Goal: Information Seeking & Learning: Compare options

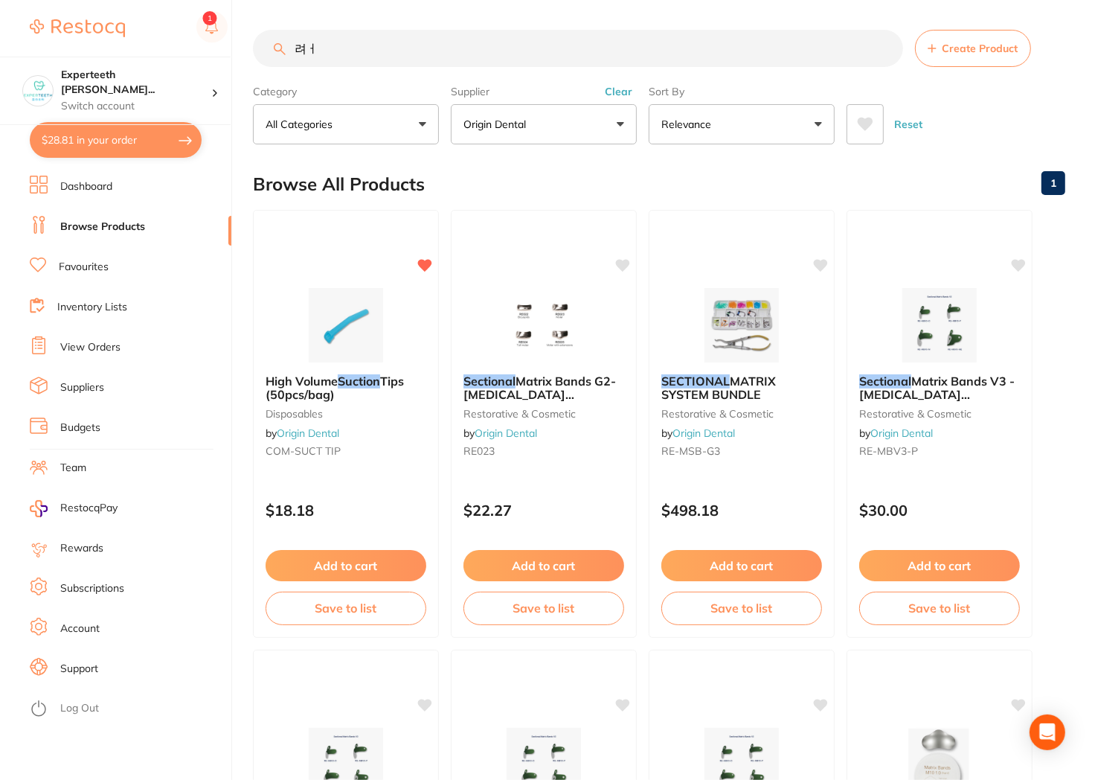
type input "려"
type input "j"
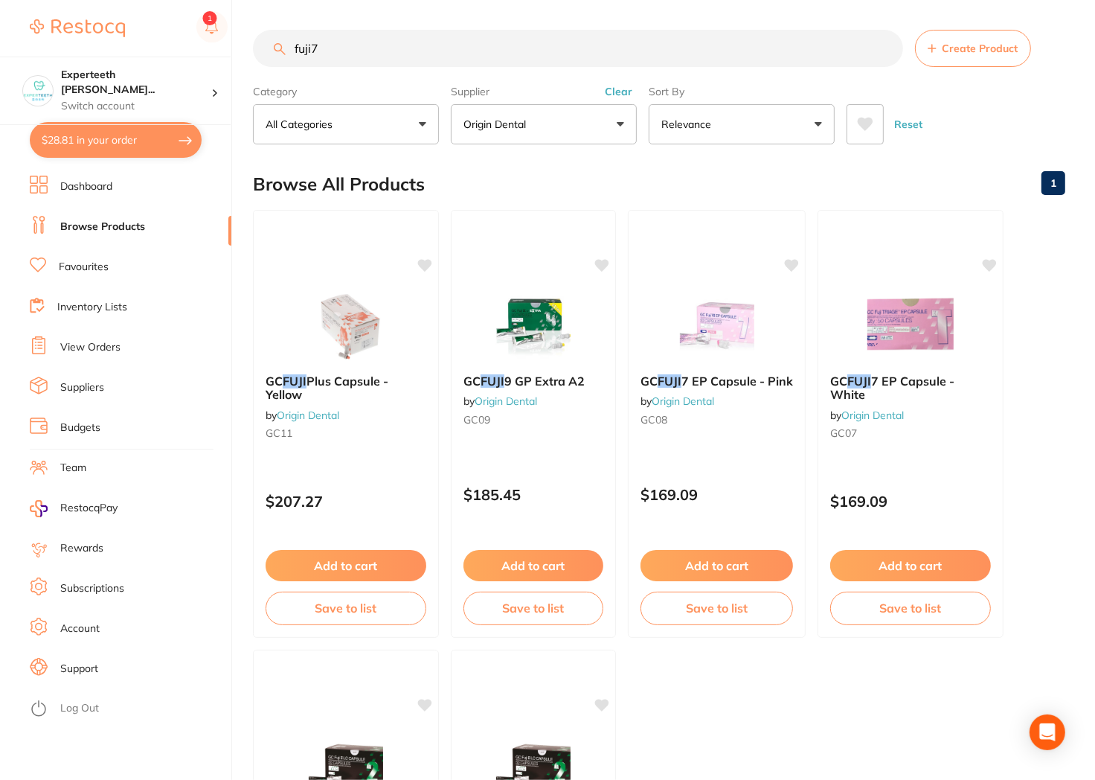
click at [777, 365] on div "GC FUJI 7 EP Capsule - Pink by Origin Dental GC08" at bounding box center [717, 402] width 176 height 81
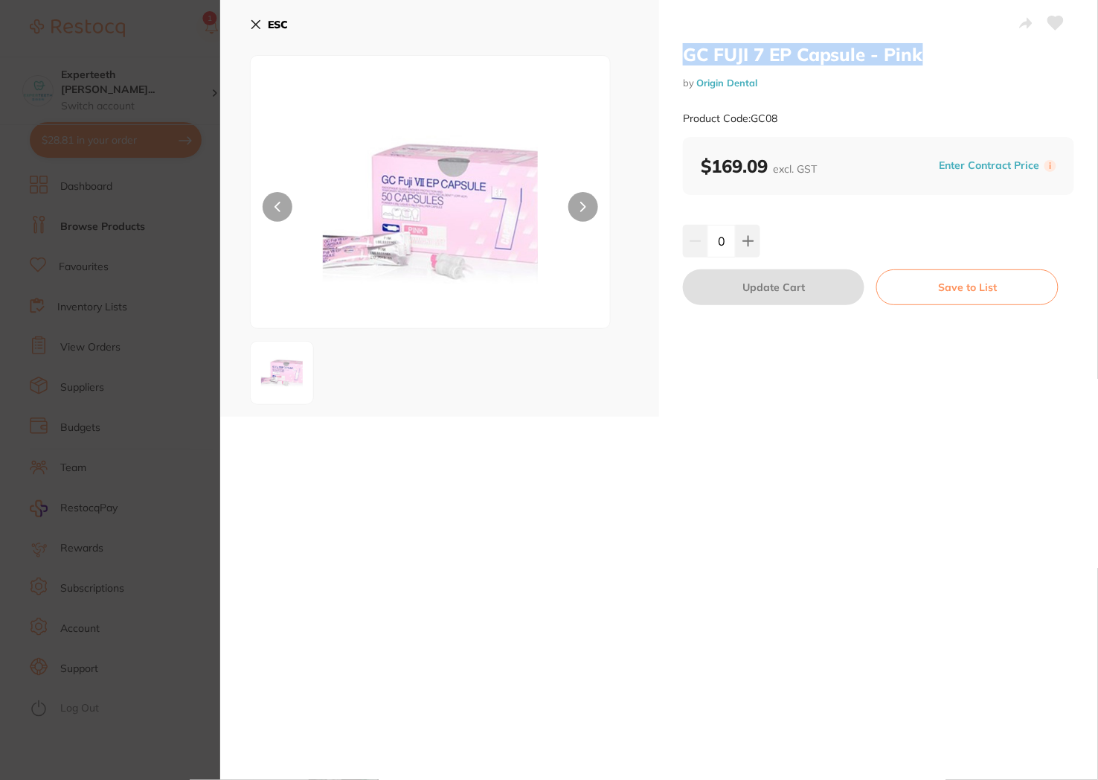
drag, startPoint x: 853, startPoint y: 52, endPoint x: 675, endPoint y: 46, distance: 178.6
click at [675, 46] on div "GC FUJI 7 EP Capsule - Pink by Origin Dental Product Code: GC08 $169.09 excl. G…" at bounding box center [878, 208] width 439 height 417
copy h2 "GC FUJI 7 EP Capsule - Pink"
click at [839, 112] on div "Product Code: GC08" at bounding box center [878, 118] width 391 height 36
drag, startPoint x: 786, startPoint y: 117, endPoint x: 754, endPoint y: 118, distance: 31.3
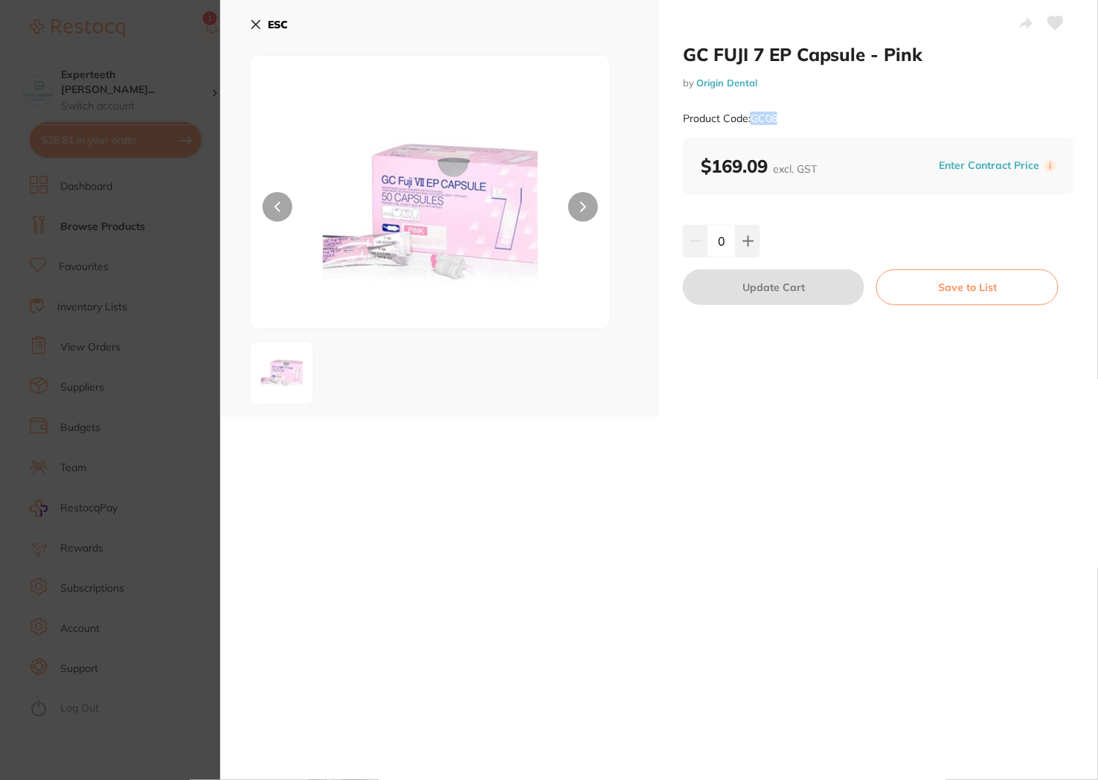
click at [754, 118] on div "Product Code: GC08" at bounding box center [878, 118] width 391 height 36
copy small "GC08"
click at [751, 489] on div "GC FUJI 7 EP Capsule - Pink by Origin Dental Product Code: GC08 ESC GC FUJI 7 E…" at bounding box center [659, 390] width 878 height 780
click at [250, 31] on button "ESC" at bounding box center [269, 24] width 38 height 25
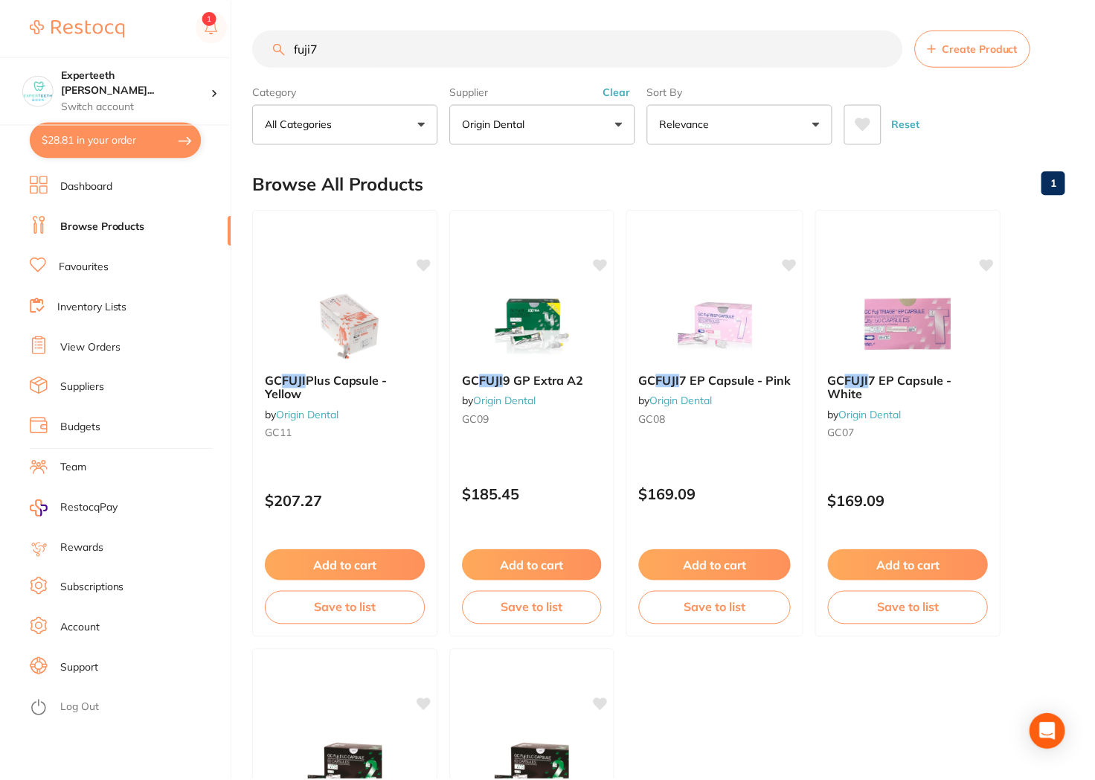
scroll to position [8, 0]
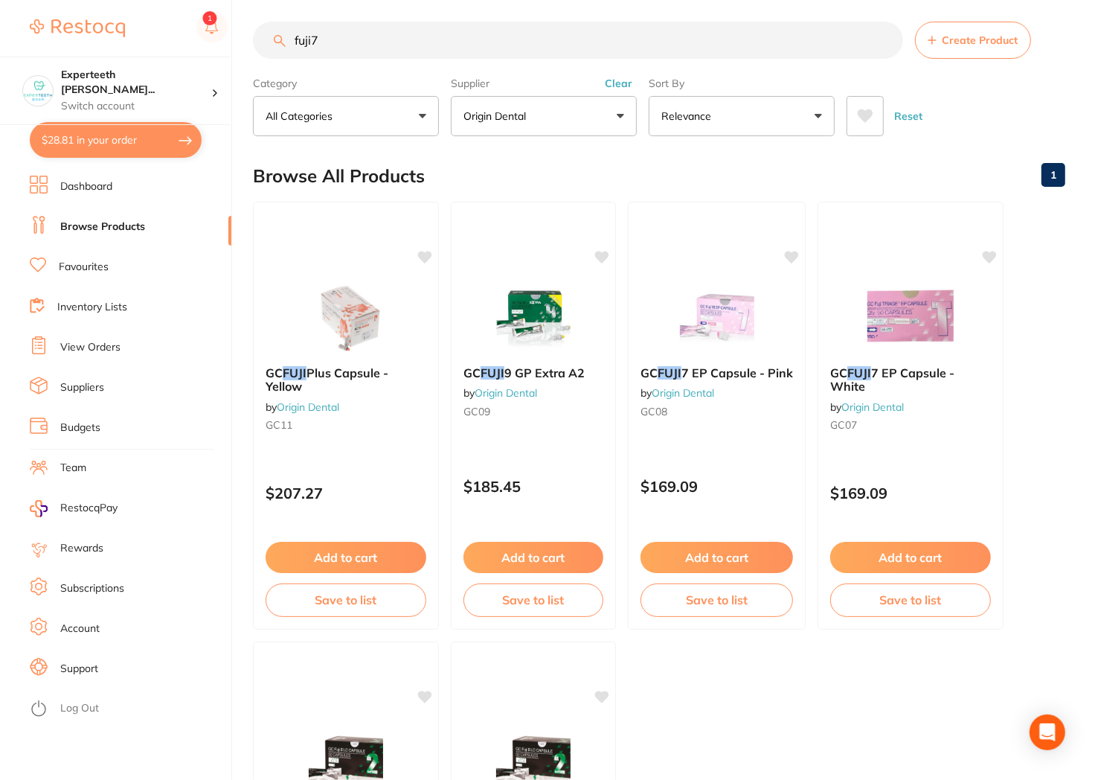
drag, startPoint x: 399, startPoint y: 57, endPoint x: 331, endPoint y: 61, distance: 67.8
click at [338, 61] on section "fuji7 Create Product Category All Categories All Categories No categories found…" at bounding box center [659, 79] width 812 height 115
drag, startPoint x: 328, startPoint y: 33, endPoint x: 86, endPoint y: -1, distance: 245.0
click at [86, 0] on html "$28.81 Experteeth Eastwood Wes... Switch account Experteeth Eastwood West $28.8…" at bounding box center [547, 382] width 1095 height 780
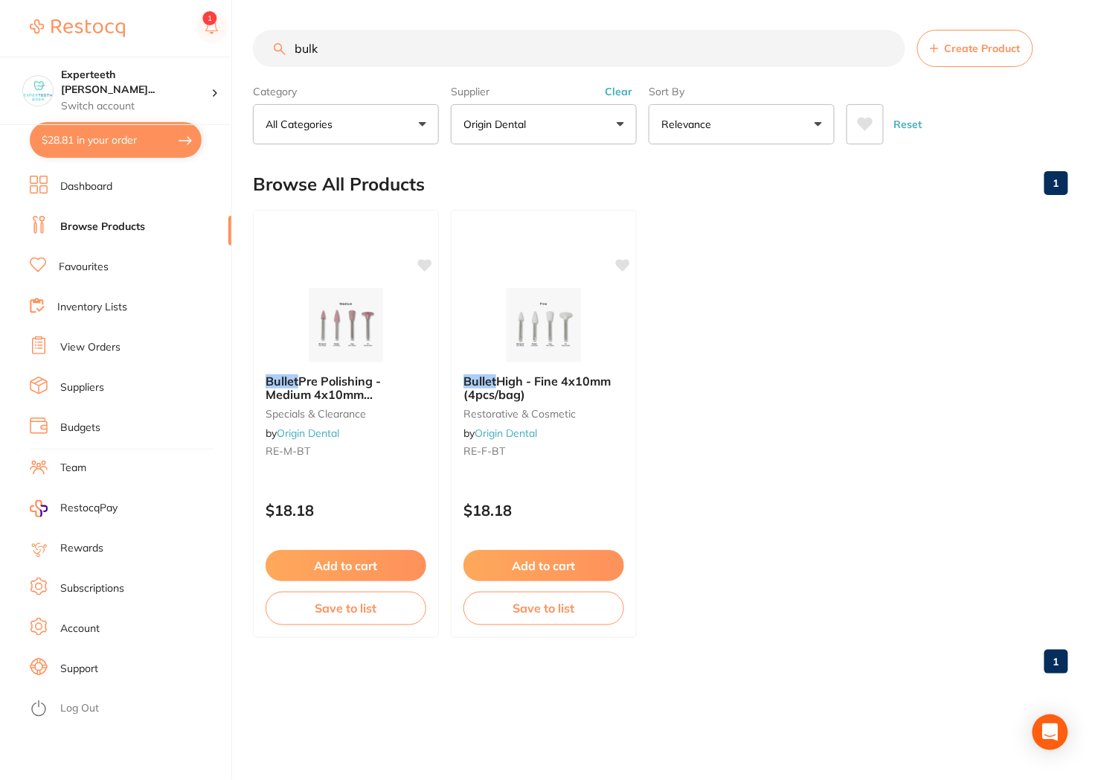
click at [511, 106] on button "Origin Dental" at bounding box center [544, 124] width 186 height 40
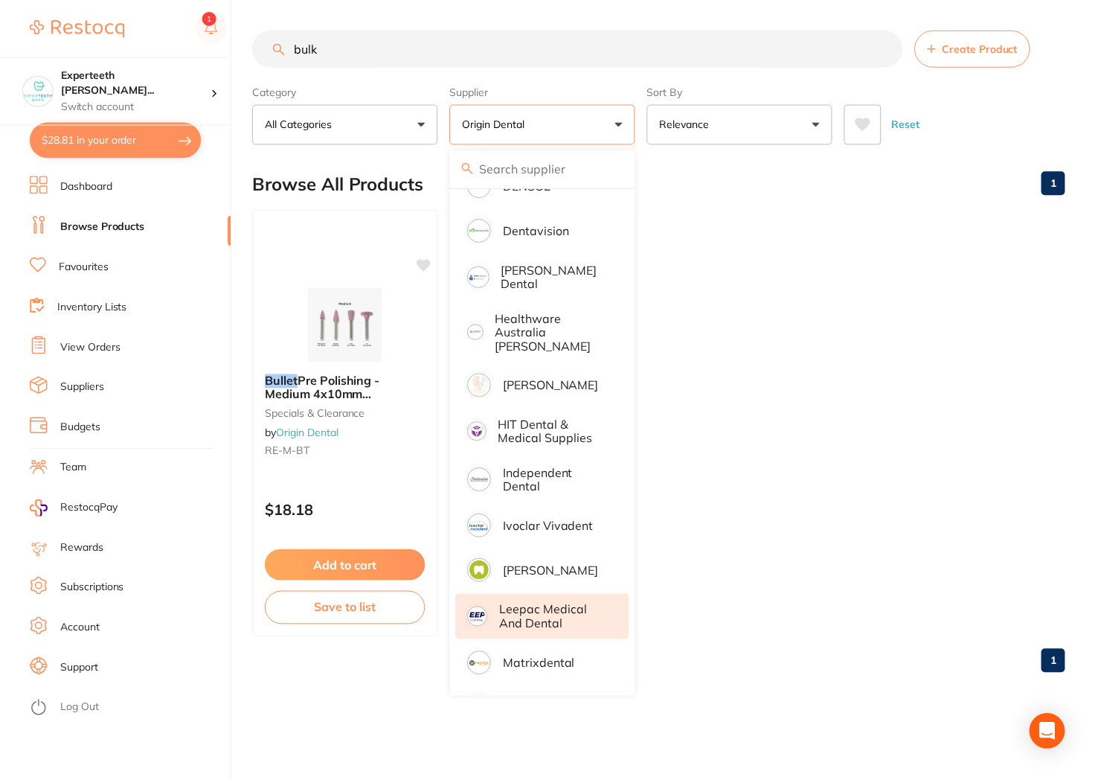
scroll to position [182, 0]
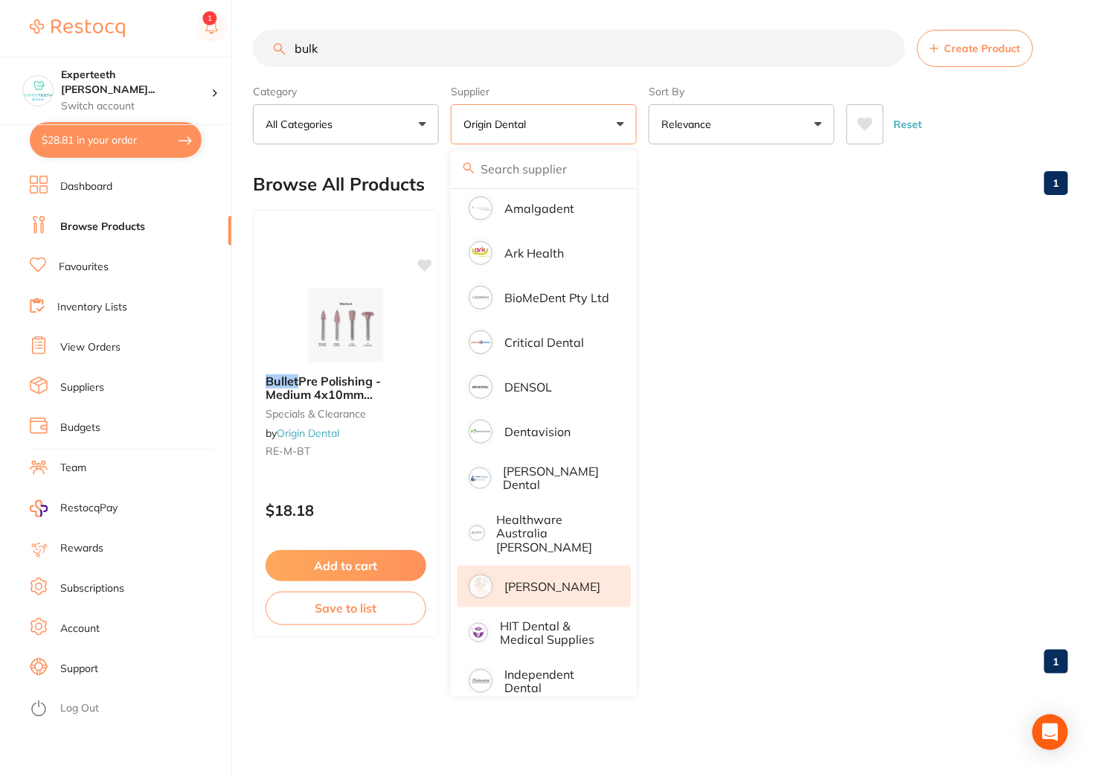
click at [571, 579] on p "[PERSON_NAME]" at bounding box center [552, 585] width 96 height 13
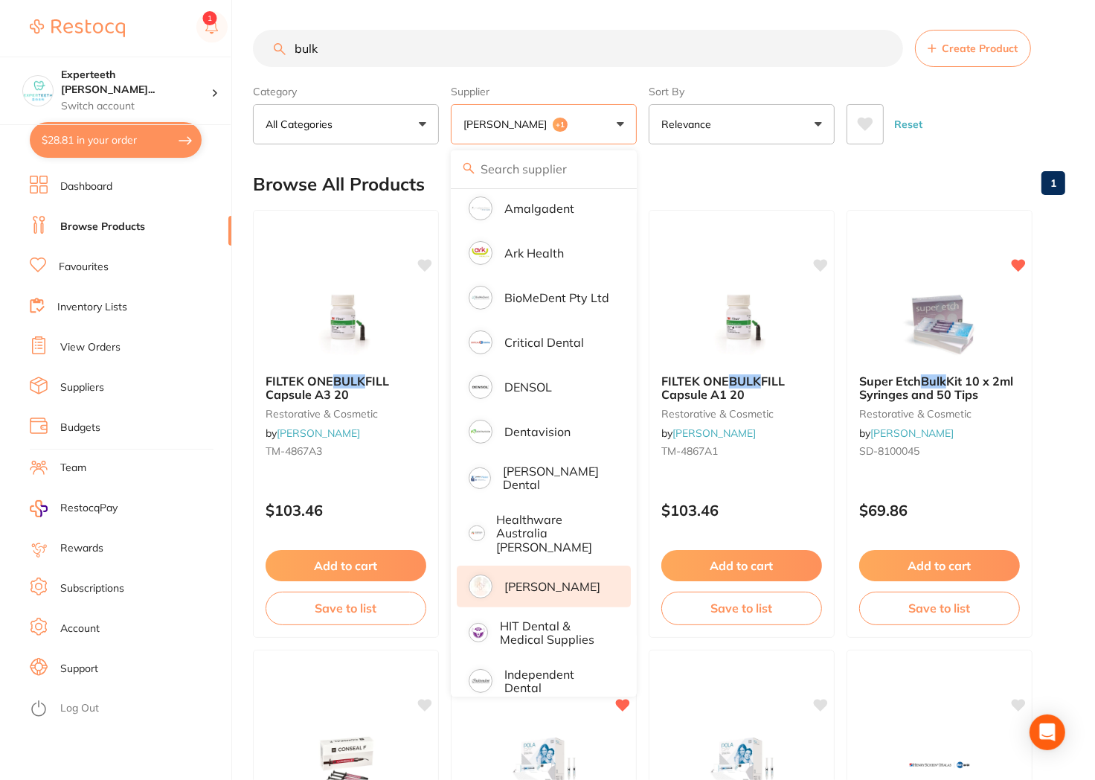
click at [246, 303] on div "$28.81 Experteeth Eastwood Wes... Switch account Experteeth Eastwood West $28.8…" at bounding box center [547, 390] width 1095 height 780
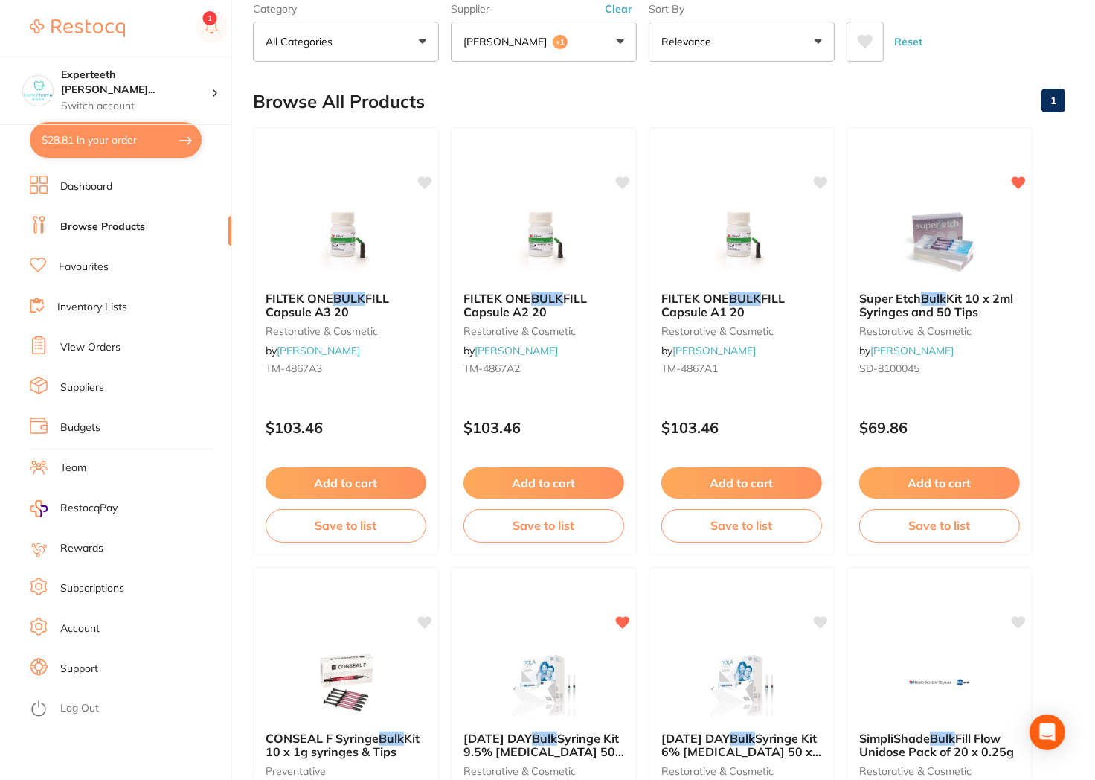
scroll to position [0, 0]
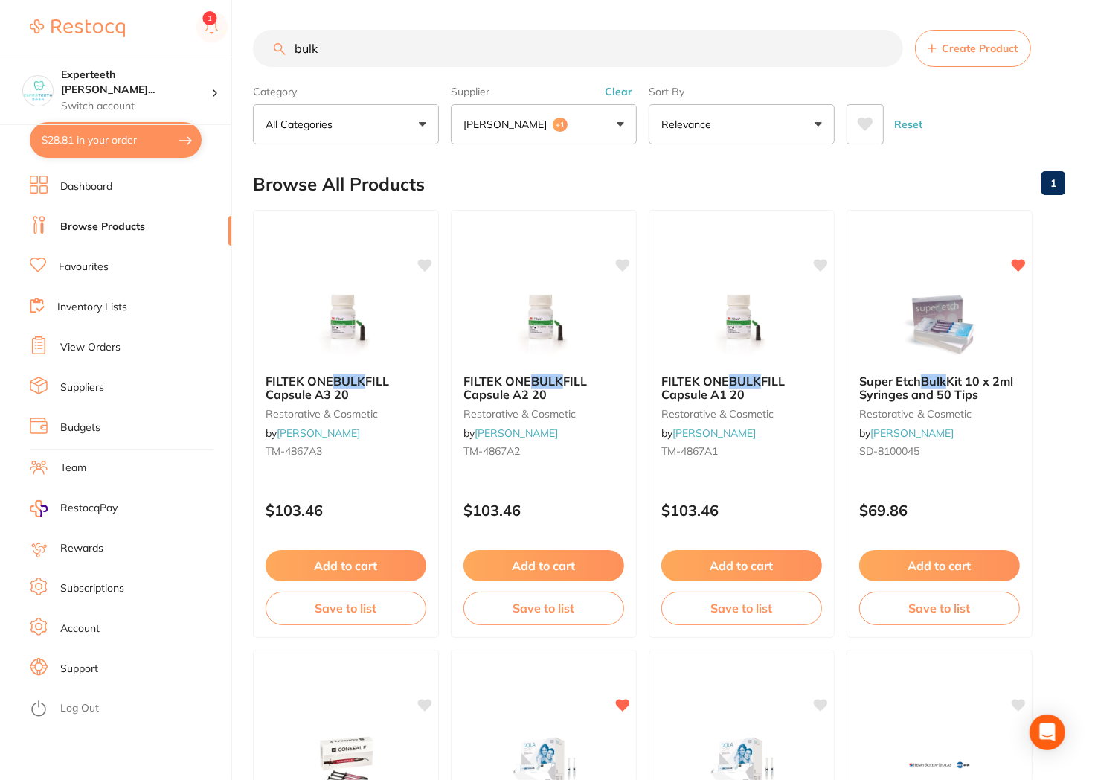
drag, startPoint x: 358, startPoint y: 52, endPoint x: -12, endPoint y: 46, distance: 369.7
click at [0, 46] on html "$28.81 Experteeth Eastwood Wes... Switch account Experteeth Eastwood West $28.8…" at bounding box center [547, 390] width 1095 height 780
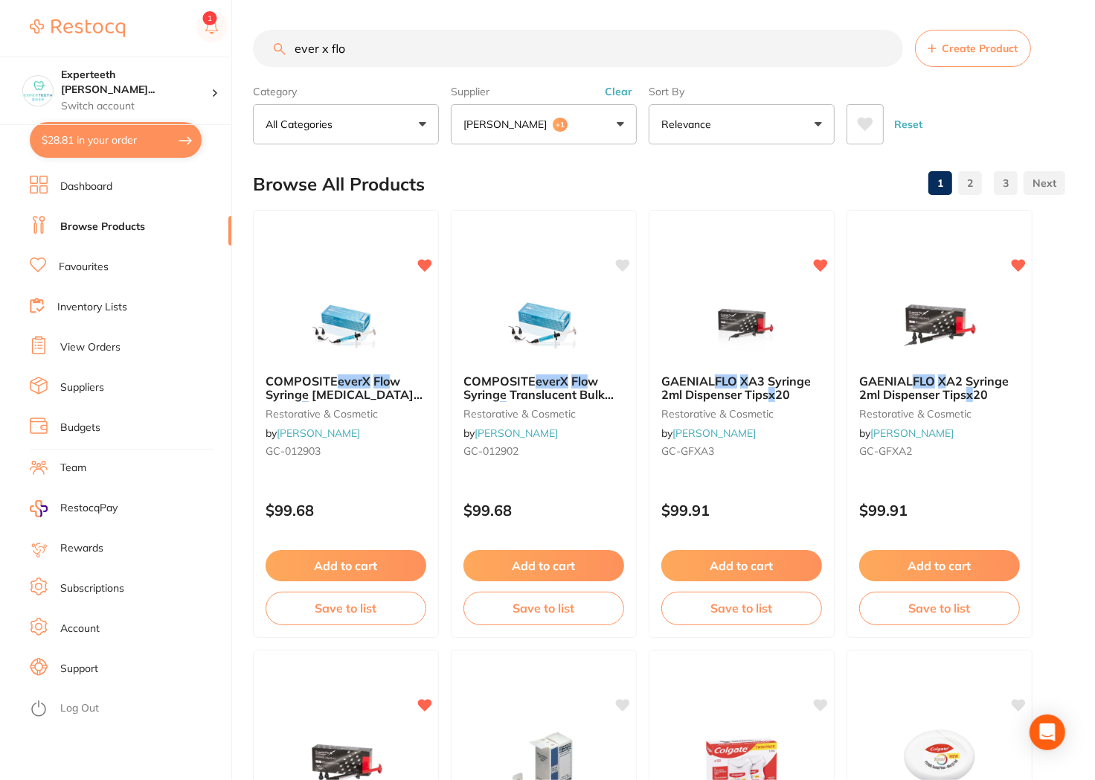
drag, startPoint x: 544, startPoint y: 50, endPoint x: 131, endPoint y: 23, distance: 413.7
click at [131, 27] on div "$28.81 Experteeth Eastwood Wes... Switch account Experteeth Eastwood West $28.8…" at bounding box center [547, 390] width 1095 height 780
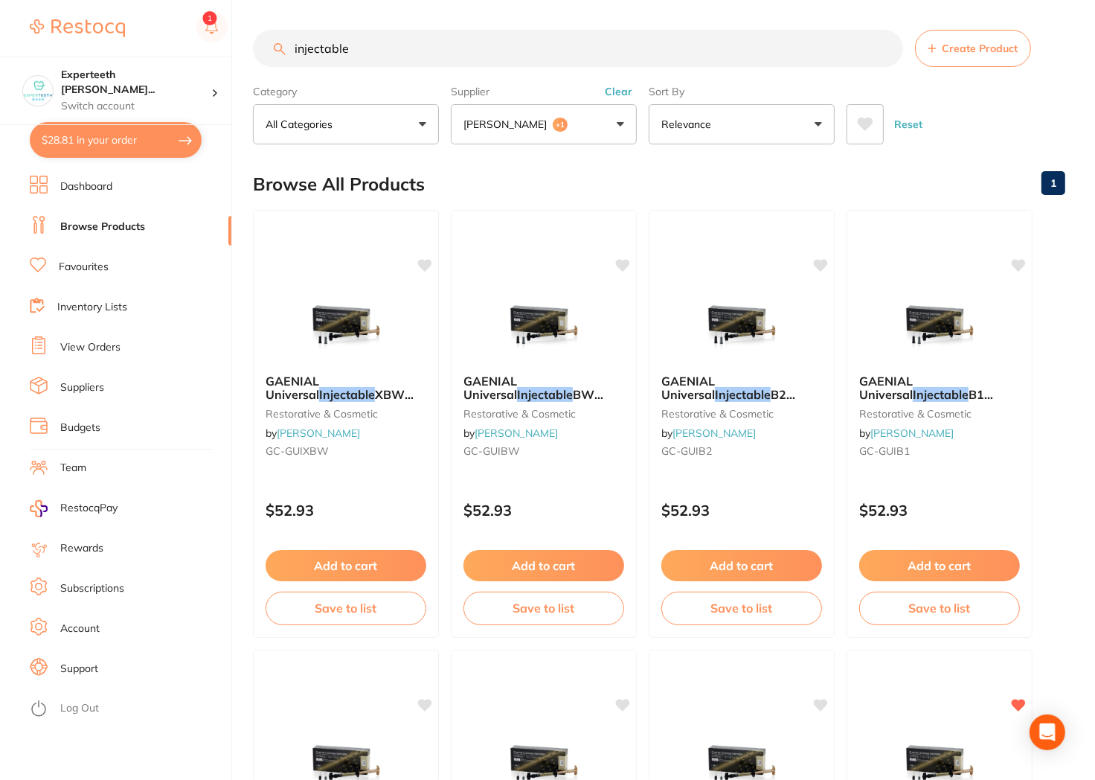
click at [642, 32] on input "injectable" at bounding box center [578, 48] width 650 height 37
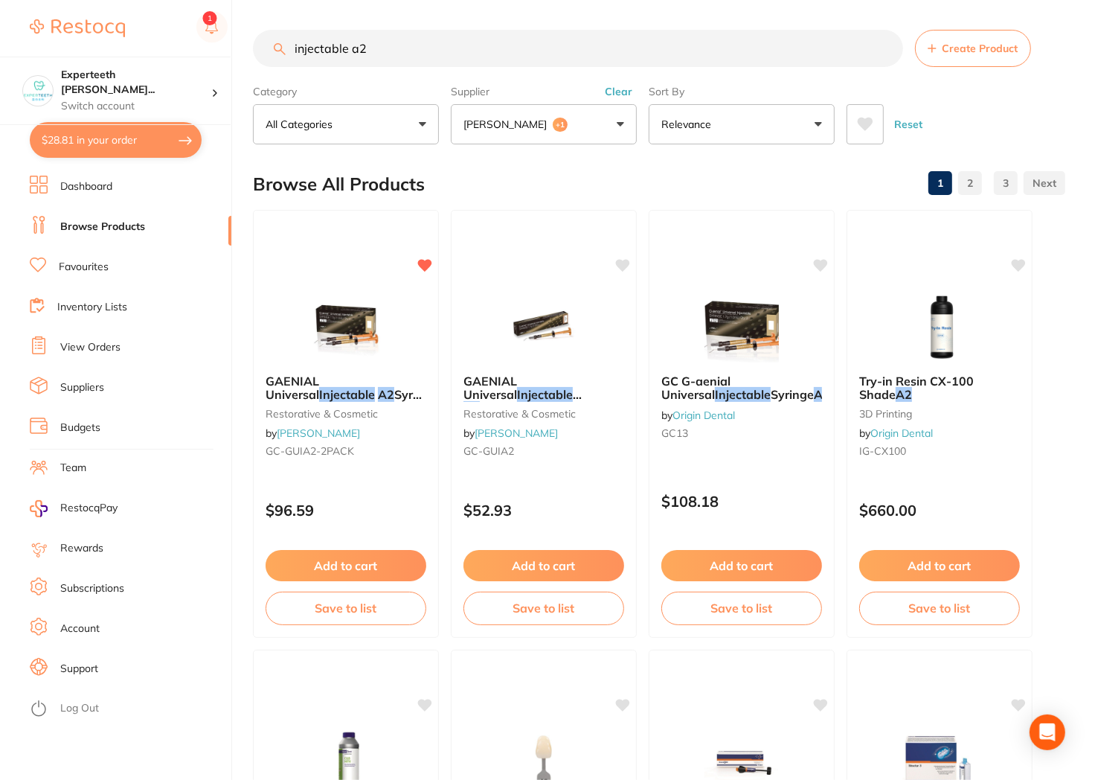
click at [524, 341] on img at bounding box center [543, 325] width 97 height 74
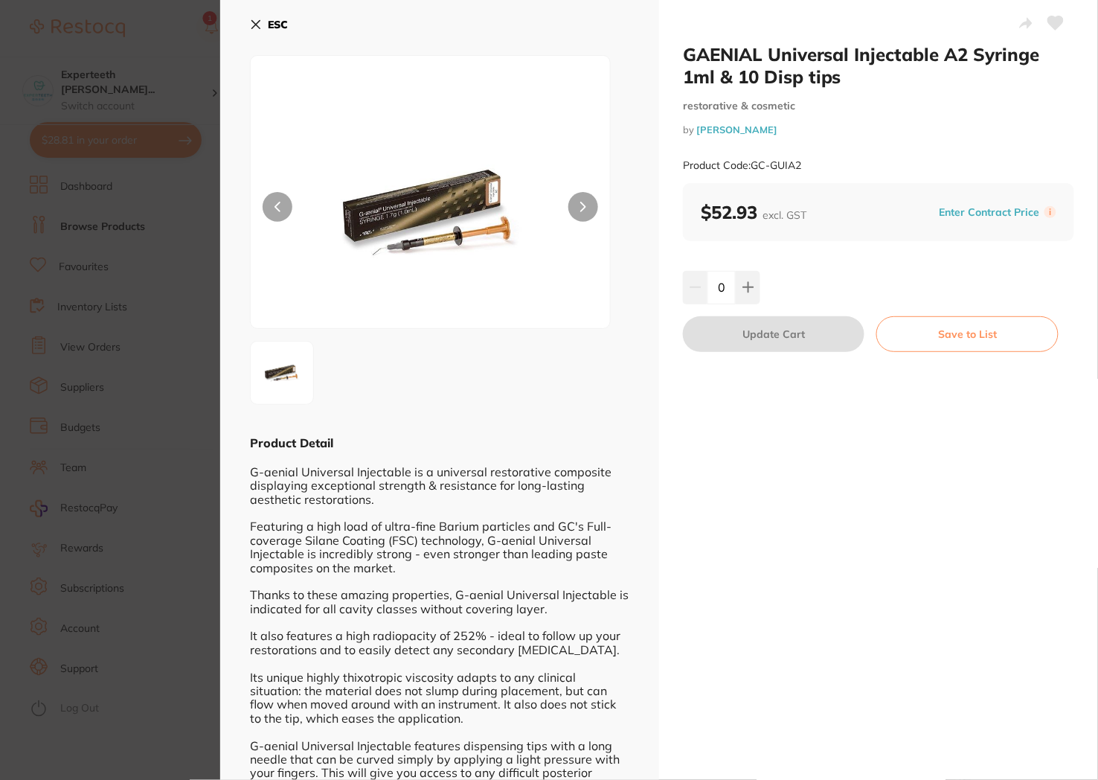
click at [203, 152] on section "GAENIAL Universal Injectable A2 Syringe 1ml & 10 Disp tips restorative & cosmet…" at bounding box center [549, 390] width 1098 height 780
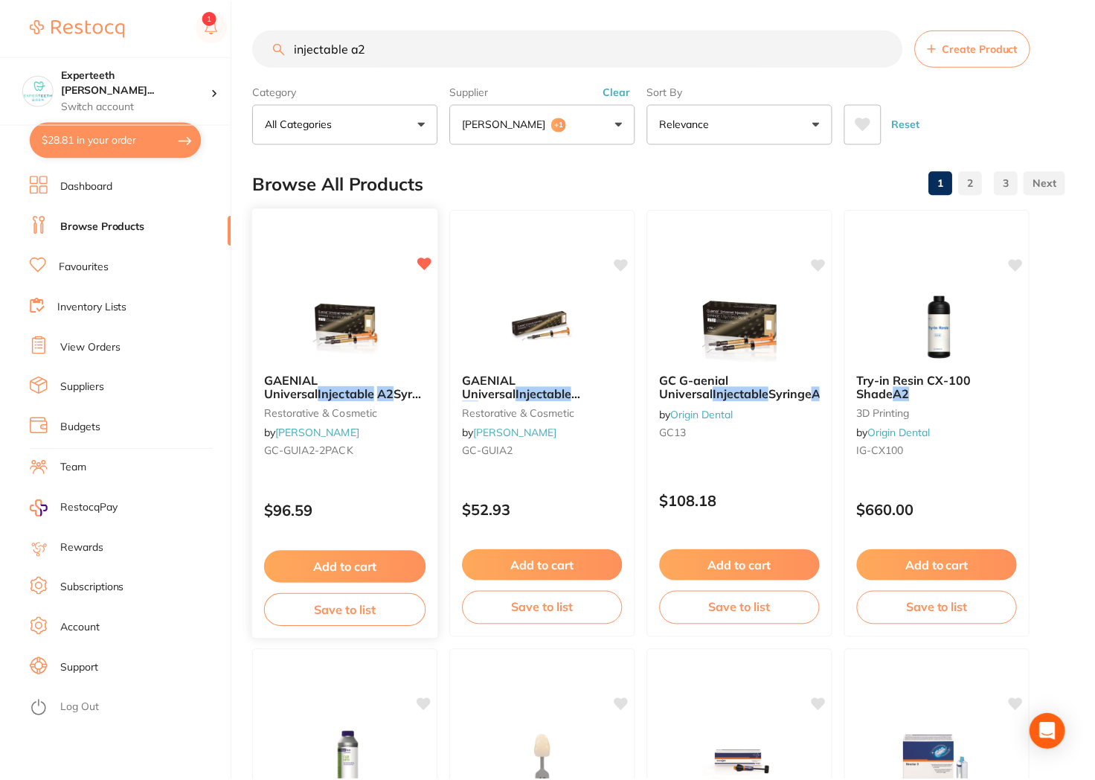
scroll to position [1, 0]
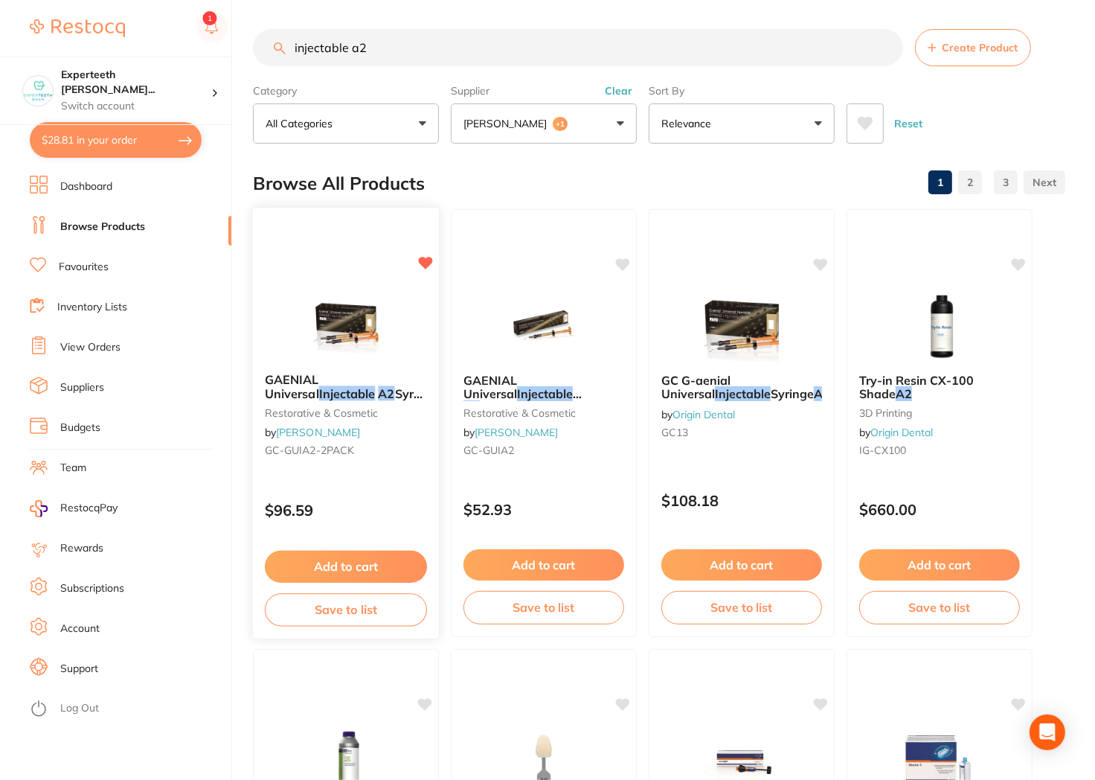
click at [328, 287] on img at bounding box center [345, 323] width 97 height 75
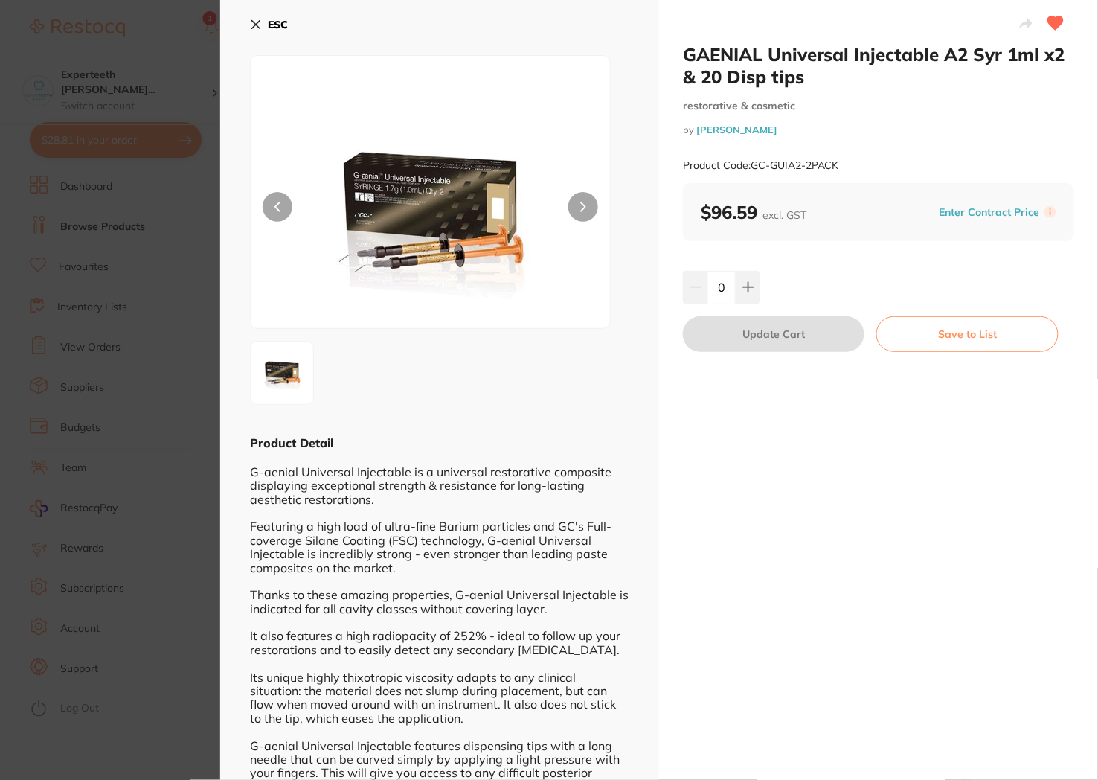
click at [916, 179] on div "Product Code: GC-GUIA2-2PACK" at bounding box center [878, 165] width 391 height 36
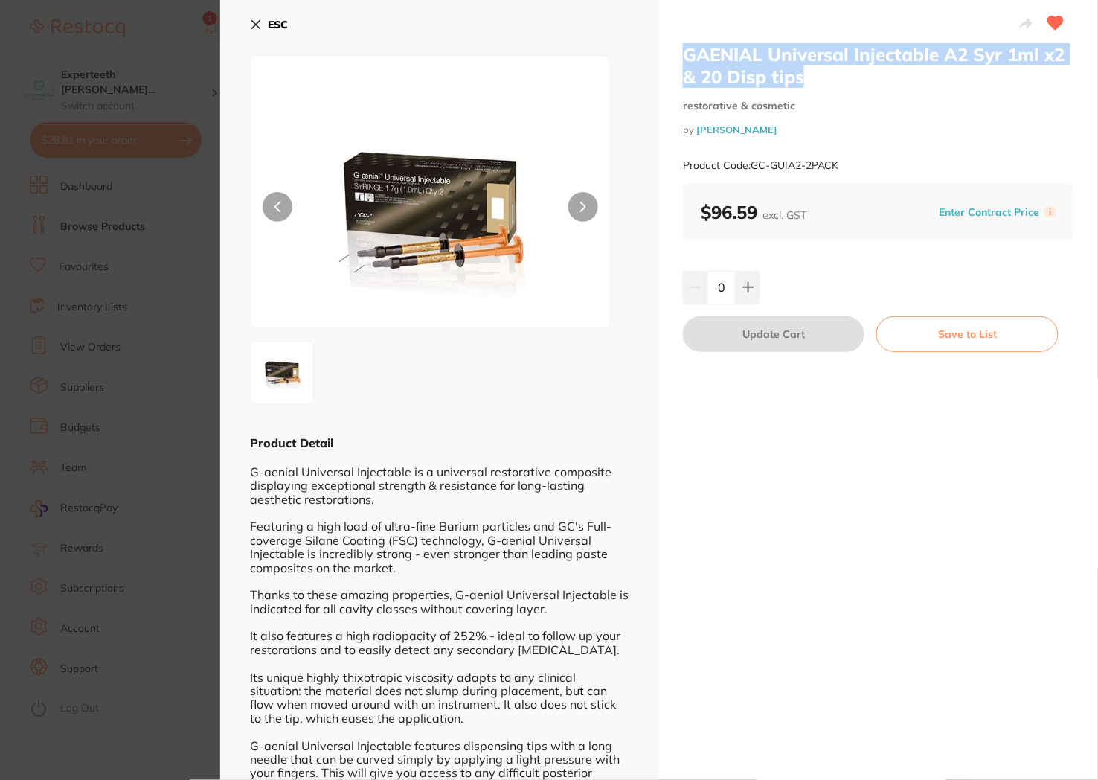
drag, startPoint x: 678, startPoint y: 49, endPoint x: 829, endPoint y: 84, distance: 155.0
click at [829, 84] on div "GAENIAL Universal Injectable A2 Syr 1ml x2 & 20 Disp tips restorative & cosmeti…" at bounding box center [878, 696] width 439 height 1393
copy h2 "GAENIAL Universal Injectable A2 Syr 1ml x2 & 20 Disp tips"
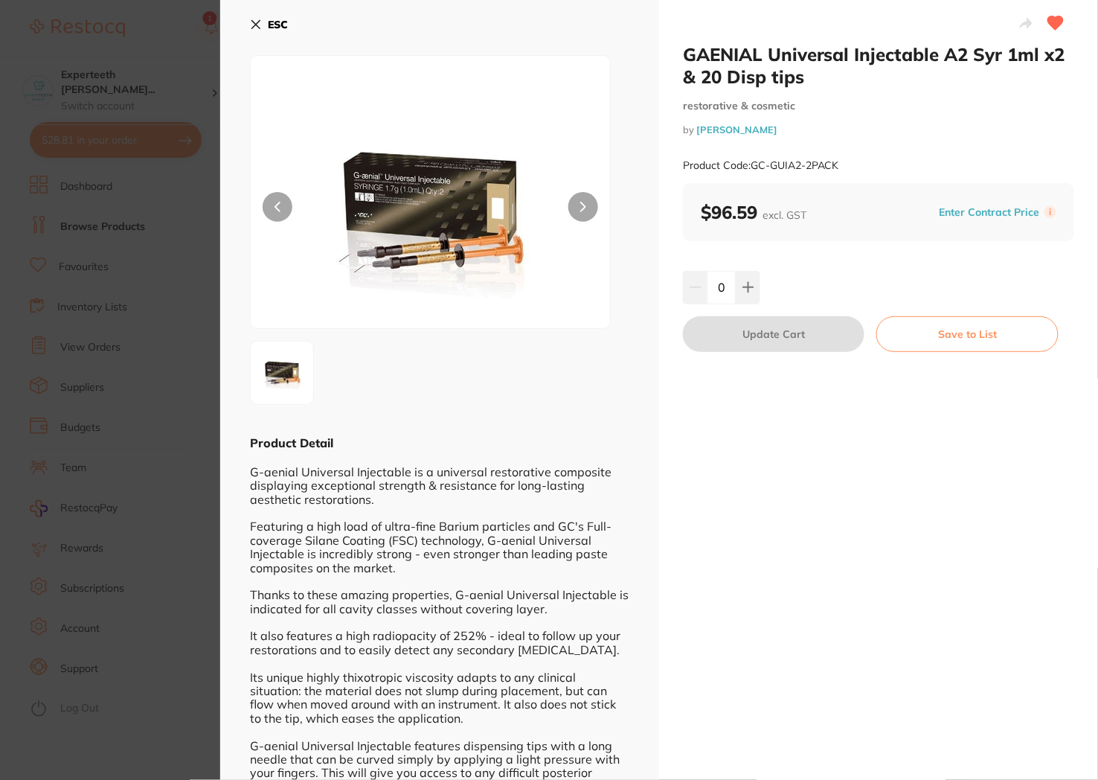
drag, startPoint x: 934, startPoint y: 154, endPoint x: 856, endPoint y: 166, distance: 78.3
click at [931, 154] on div "Product Code: GC-GUIA2-2PACK" at bounding box center [878, 165] width 391 height 36
drag, startPoint x: 829, startPoint y: 159, endPoint x: 754, endPoint y: 168, distance: 75.7
click at [754, 168] on div "Product Code: GC-GUIA2-2PACK" at bounding box center [878, 165] width 391 height 36
copy small "GC-GUIA2-2PACK"
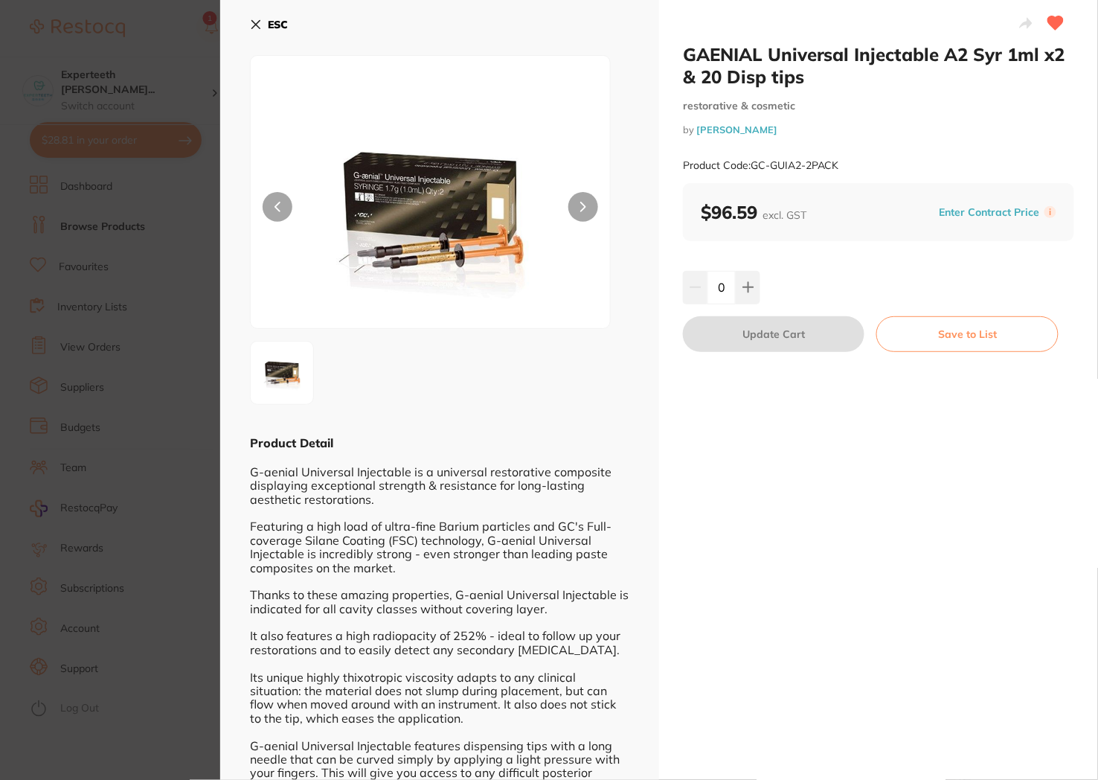
drag, startPoint x: 484, startPoint y: 457, endPoint x: 478, endPoint y: 417, distance: 40.0
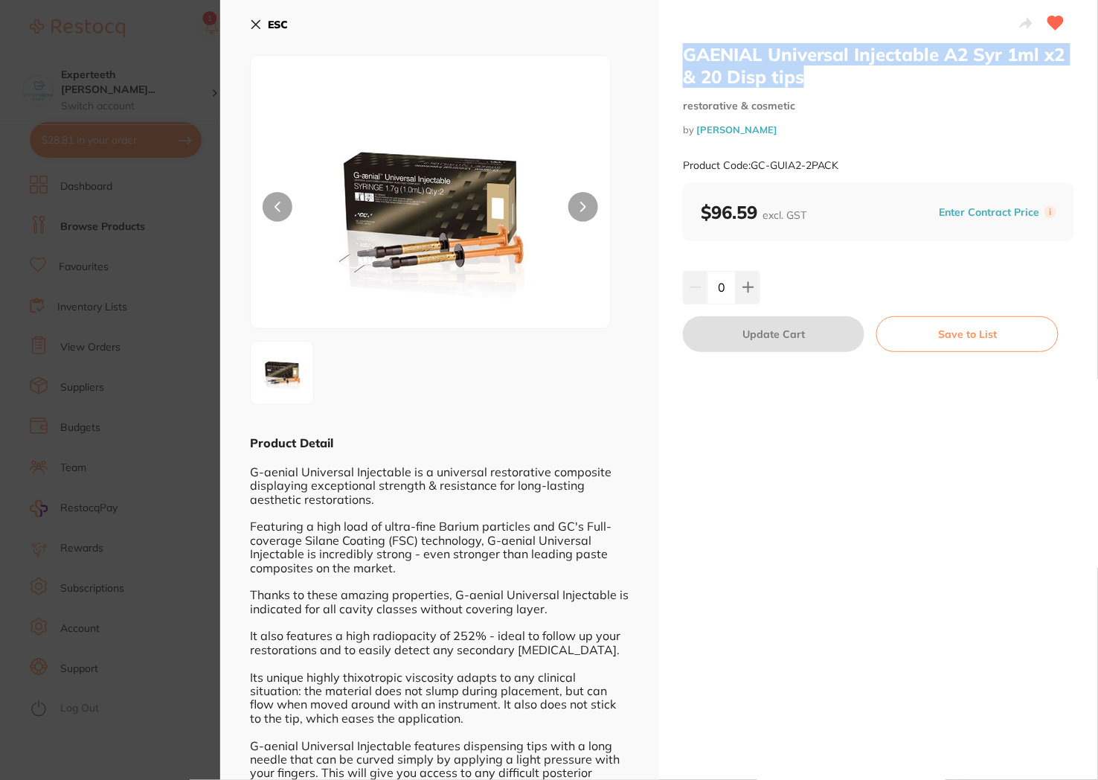
drag, startPoint x: 809, startPoint y: 78, endPoint x: 687, endPoint y: 52, distance: 125.5
click at [687, 52] on h2 "GAENIAL Universal Injectable A2 Syr 1ml x2 & 20 Disp tips" at bounding box center [878, 65] width 391 height 45
copy h2 "GAENIAL Universal Injectable A2 Syr 1ml x2 & 20 Disp tips"
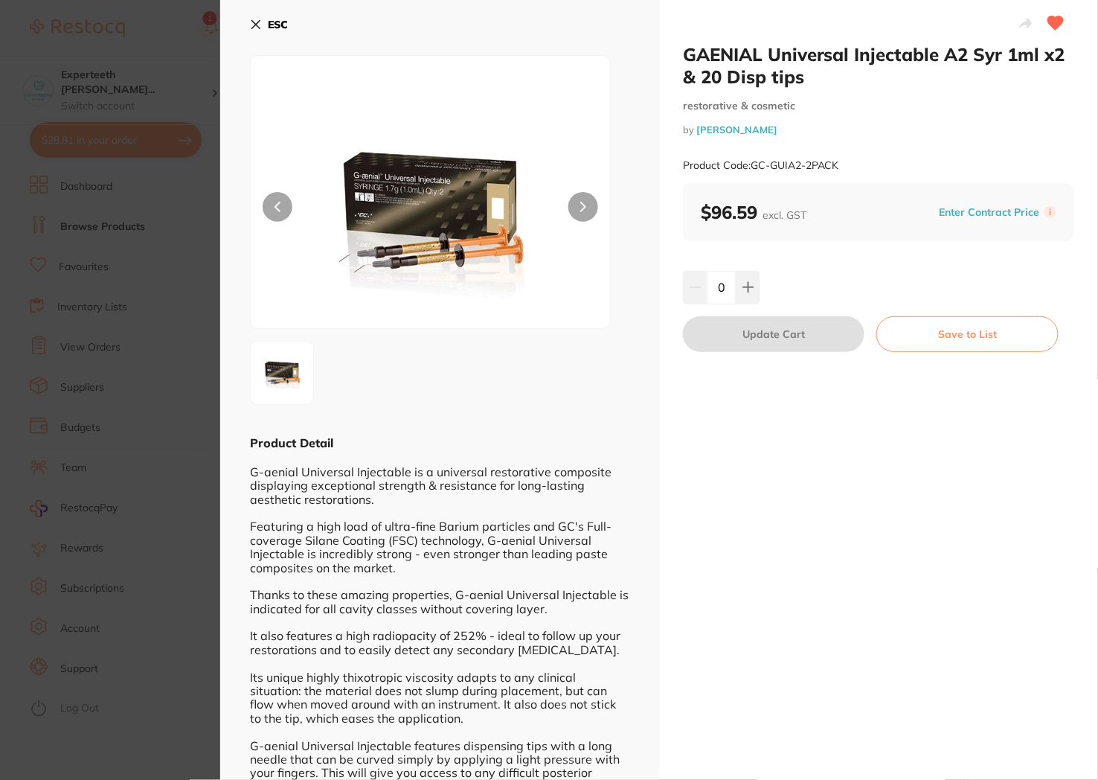
drag, startPoint x: 850, startPoint y: 519, endPoint x: 839, endPoint y: 515, distance: 12.0
click at [850, 521] on div "GAENIAL Universal Injectable A2 Syr 1ml x2 & 20 Disp tips restorative & cosmeti…" at bounding box center [878, 696] width 439 height 1393
drag, startPoint x: 850, startPoint y: 160, endPoint x: 750, endPoint y: 165, distance: 100.6
click at [750, 165] on div "Product Code: GC-GUIA2-2PACK" at bounding box center [878, 165] width 391 height 36
copy small "GC-GUIA2-2PACK"
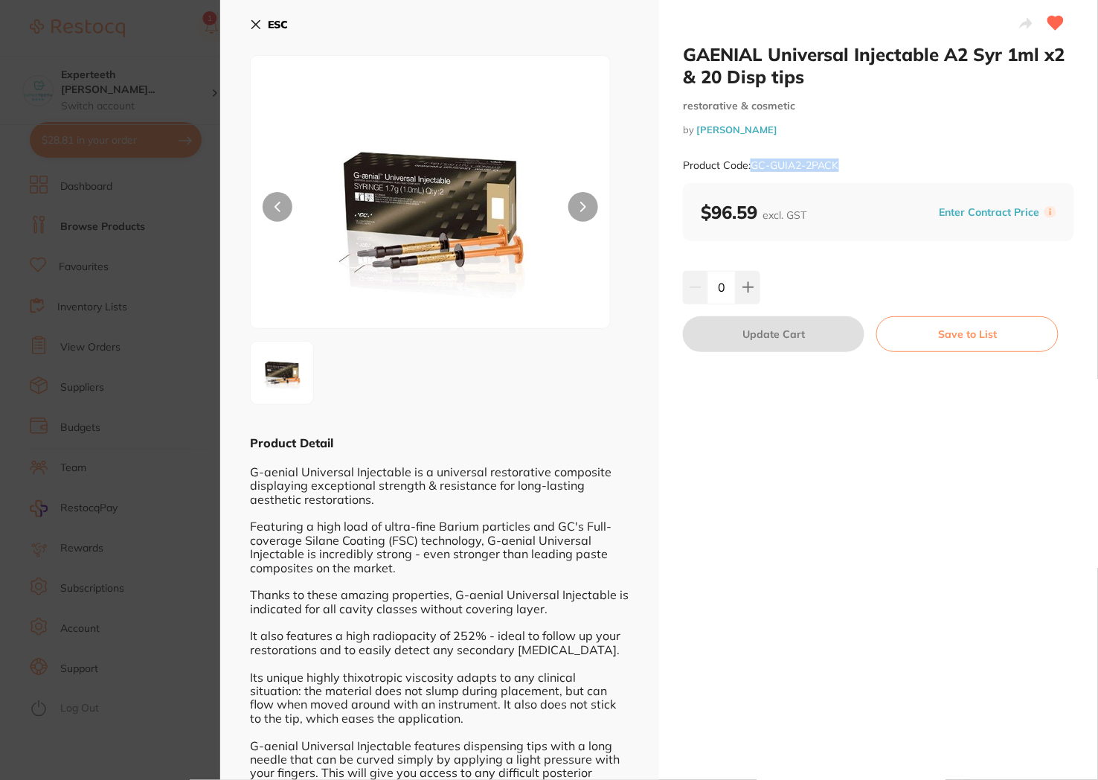
click at [286, 23] on b "ESC" at bounding box center [278, 24] width 20 height 13
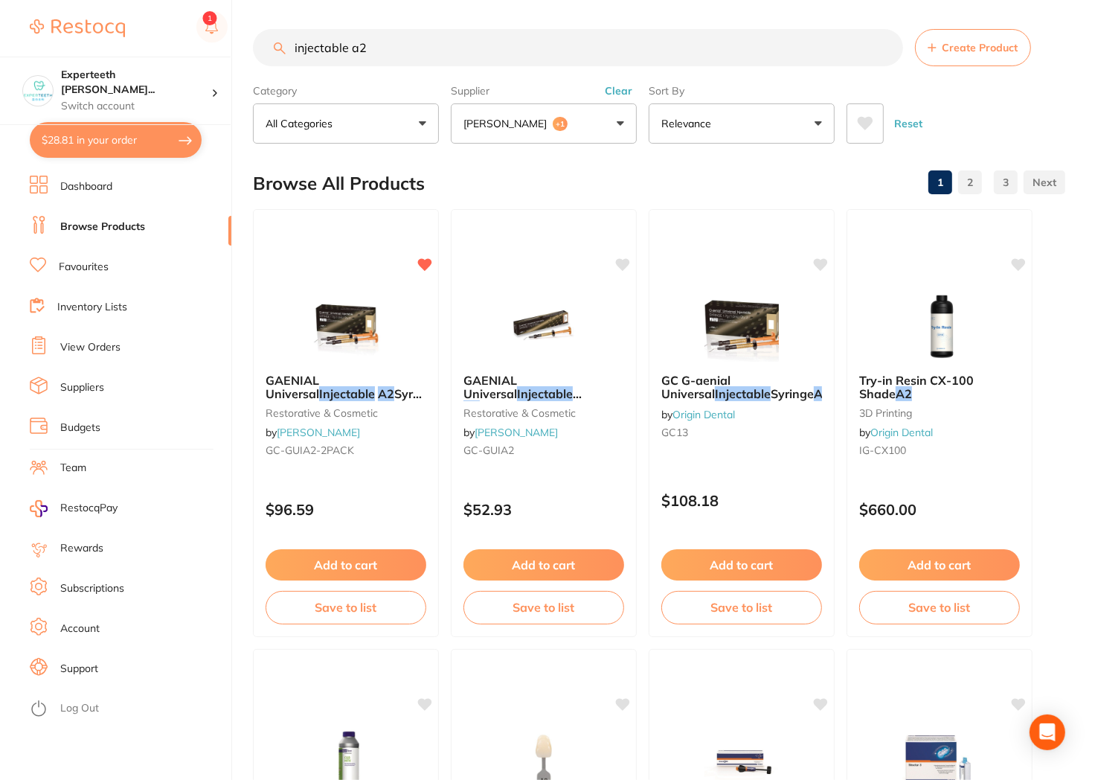
click at [476, 64] on input "injectable a2" at bounding box center [578, 47] width 650 height 37
drag, startPoint x: 477, startPoint y: 58, endPoint x: 42, endPoint y: 32, distance: 435.2
click at [43, 33] on div "$28.81 Experteeth Eastwood Wes... Switch account Experteeth Eastwood West $28.8…" at bounding box center [547, 389] width 1095 height 780
type input "flox"
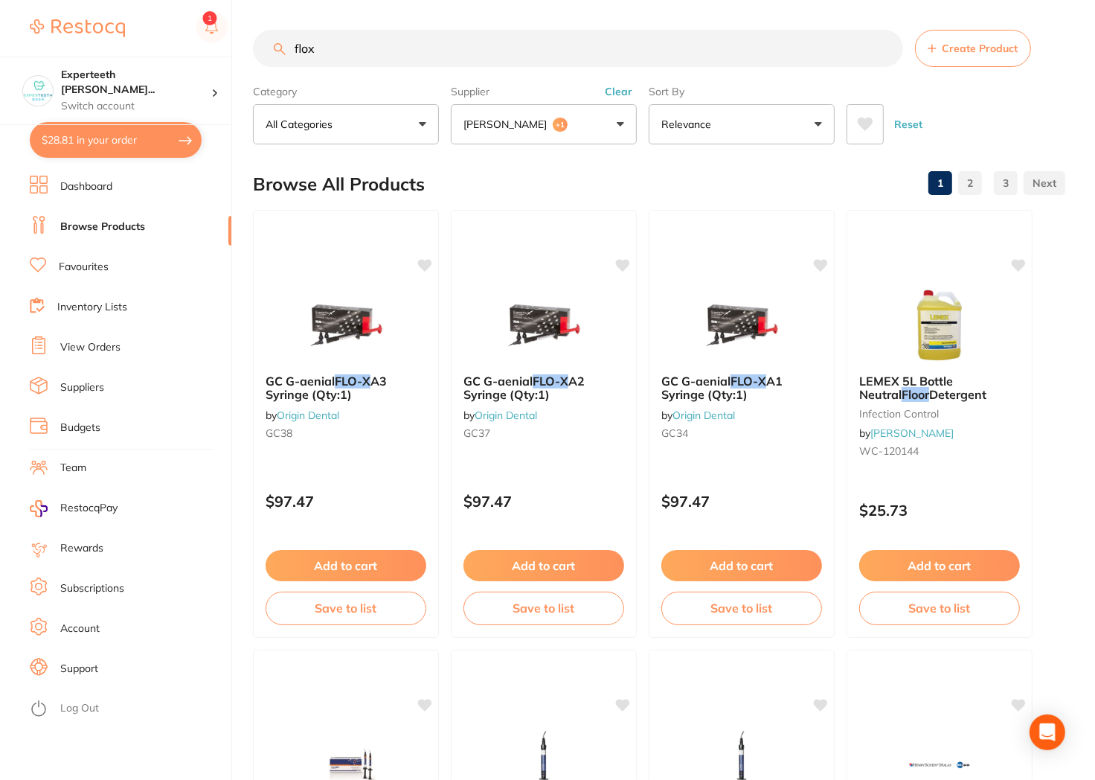
drag, startPoint x: 775, startPoint y: 323, endPoint x: 733, endPoint y: 332, distance: 43.3
click at [775, 323] on img at bounding box center [741, 325] width 97 height 74
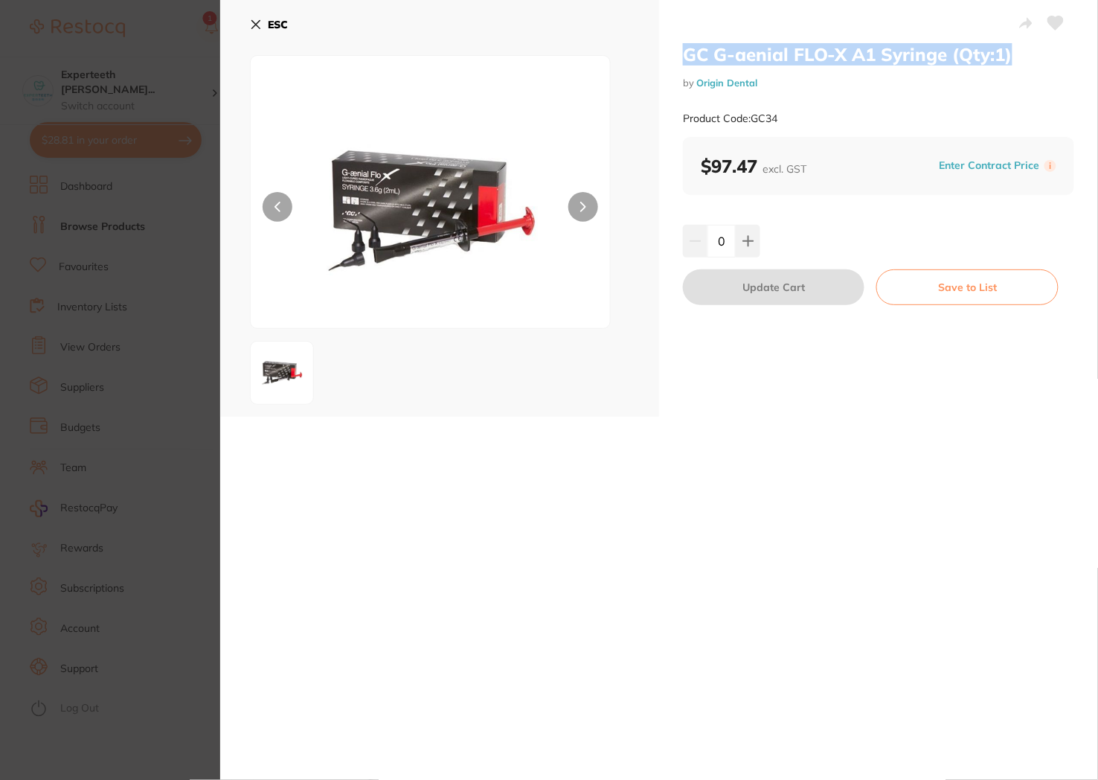
drag, startPoint x: 1024, startPoint y: 54, endPoint x: 672, endPoint y: 54, distance: 351.8
click at [672, 54] on div "GC G-aenial FLO-X A1 Syringe (Qty:1) by Origin Dental Product Code: GC34 $97.47…" at bounding box center [878, 208] width 439 height 417
copy h2 "GC G-aenial FLO-X A1 Syringe (Qty:1)"
drag, startPoint x: 776, startPoint y: 91, endPoint x: 984, endPoint y: 83, distance: 208.4
click at [751, 88] on div "GC G-aenial FLO-X A1 Syringe (Qty:1) by Origin Dental Product Code: GC34" at bounding box center [878, 90] width 391 height 94
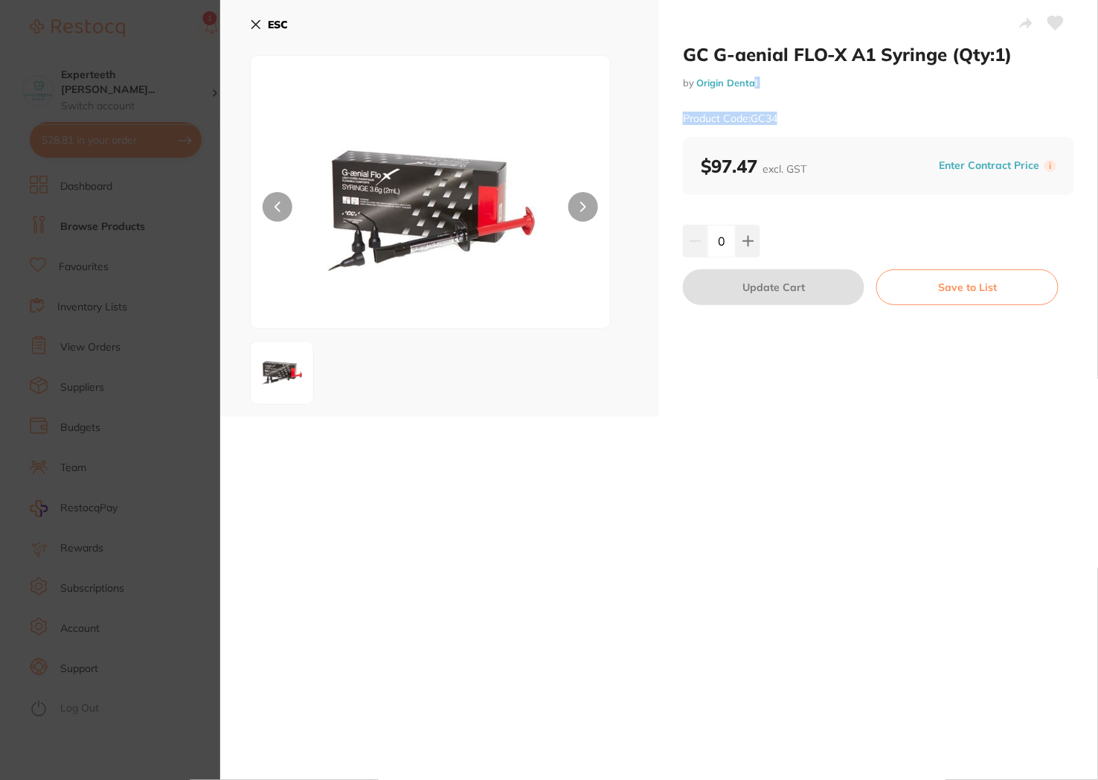
click at [1075, 83] on div "GC G-aenial FLO-X A1 Syringe (Qty:1) by Origin Dental Product Code: GC34 $97.47…" at bounding box center [878, 208] width 439 height 417
drag, startPoint x: 796, startPoint y: 121, endPoint x: 754, endPoint y: 120, distance: 42.4
click at [754, 120] on div "Product Code: GC34" at bounding box center [878, 118] width 391 height 36
copy small "GC34"
drag, startPoint x: 280, startPoint y: 30, endPoint x: 273, endPoint y: 27, distance: 8.0
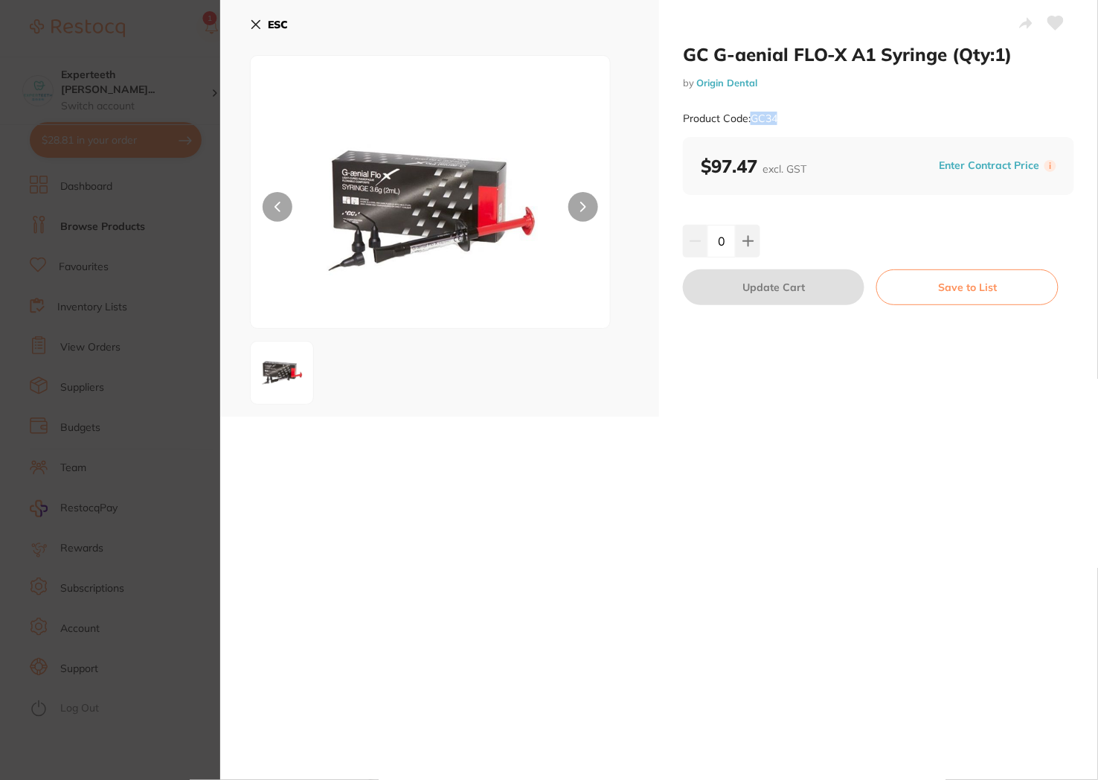
click at [277, 28] on b "ESC" at bounding box center [278, 24] width 20 height 13
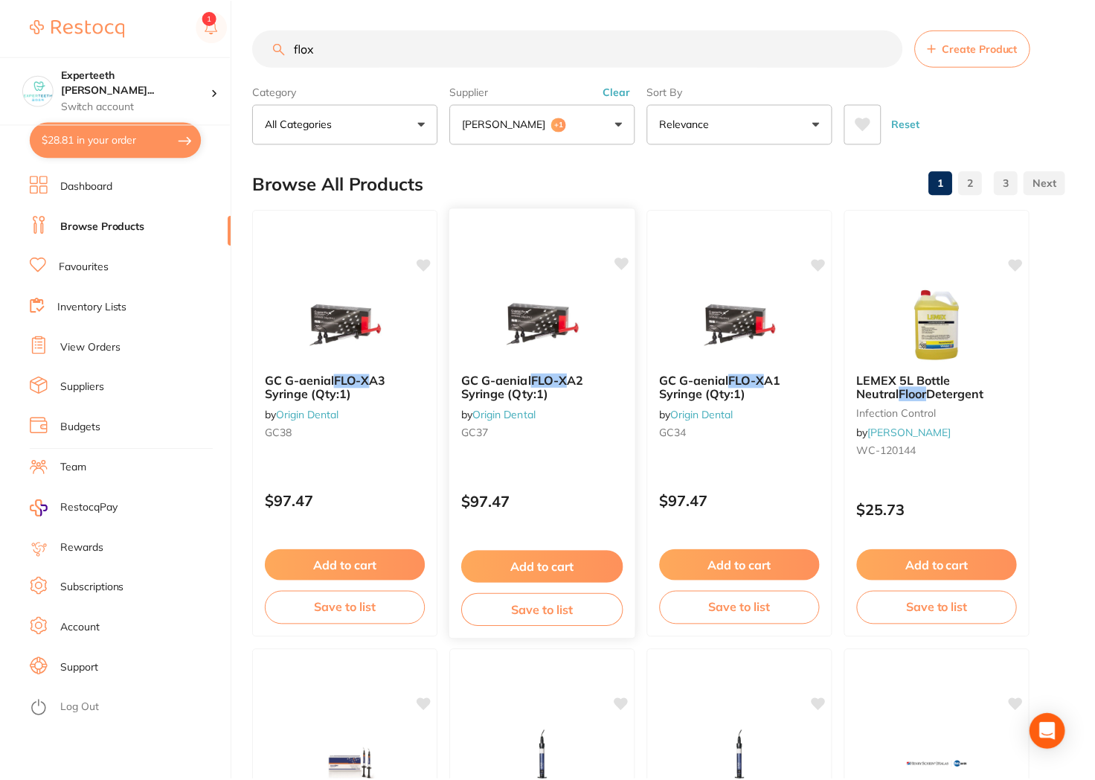
scroll to position [1, 0]
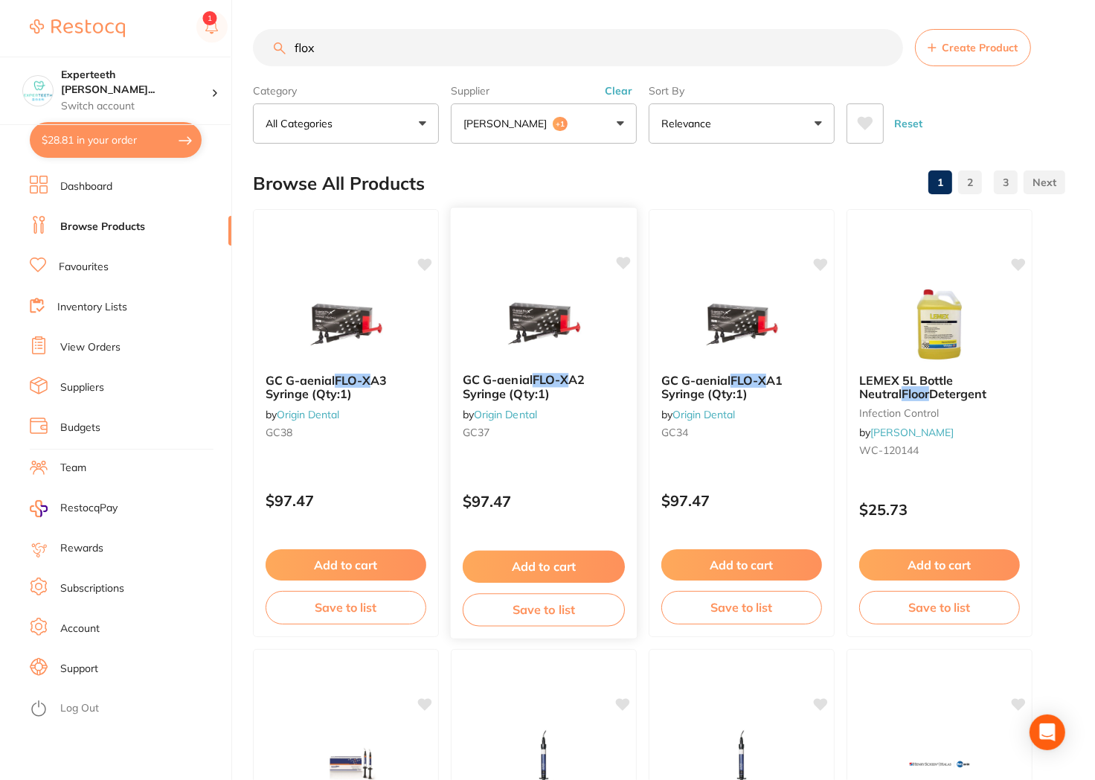
click at [531, 380] on span "GC G-aenial" at bounding box center [498, 379] width 70 height 15
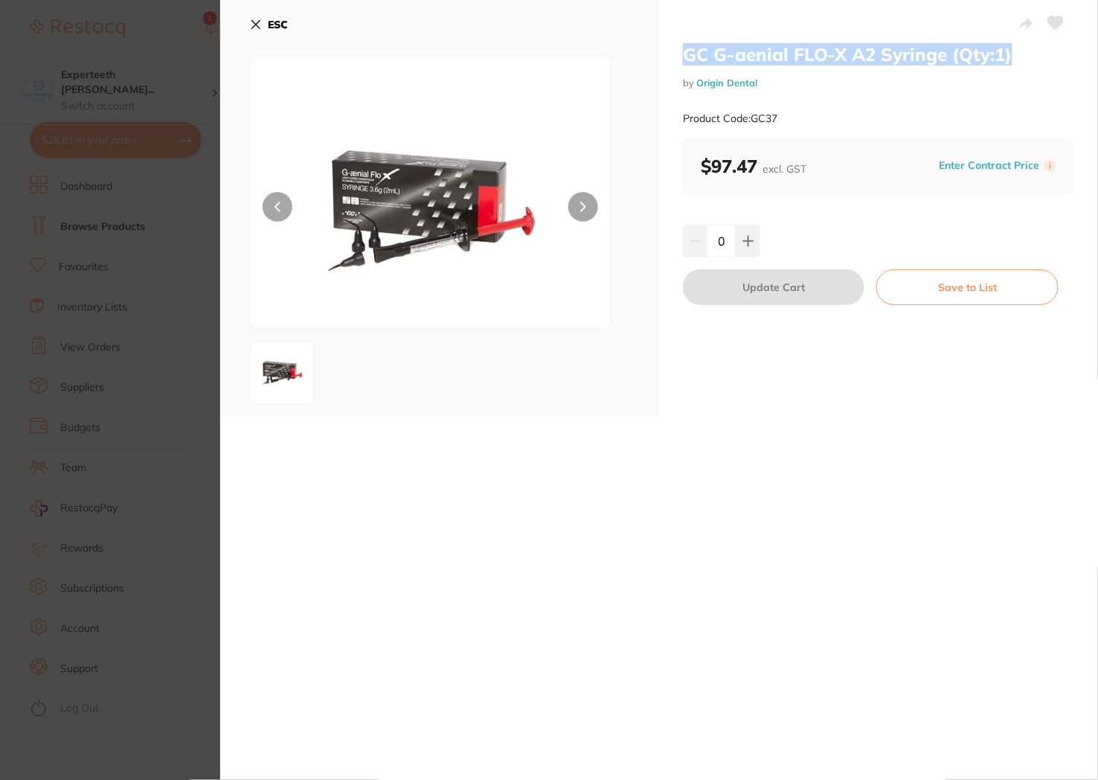
drag, startPoint x: 989, startPoint y: 56, endPoint x: 673, endPoint y: 62, distance: 316.2
click at [673, 62] on div "GC G-aenial FLO-X A2 Syringe (Qty:1) by Origin Dental Product Code: GC37 $97.47…" at bounding box center [878, 208] width 439 height 417
copy h2 "GC G-aenial FLO-X A2 Syringe (Qty:1)"
drag, startPoint x: 780, startPoint y: 118, endPoint x: 754, endPoint y: 118, distance: 25.3
click at [754, 118] on div "Product Code: GC37" at bounding box center [878, 118] width 391 height 36
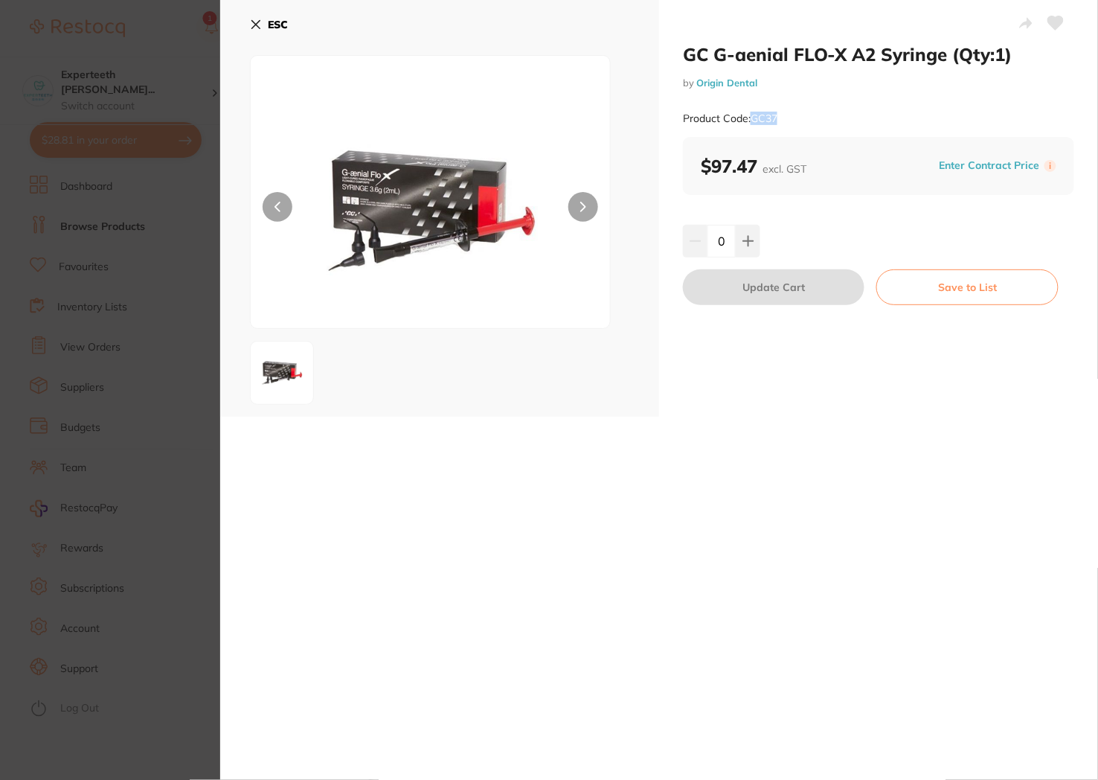
copy small "GC37"
click at [738, 492] on div "GC G-aenial FLO-X A2 Syringe (Qty:1) by Origin Dental Product Code: GC37 ESC GC…" at bounding box center [659, 390] width 878 height 780
click at [270, 22] on b "ESC" at bounding box center [278, 24] width 20 height 13
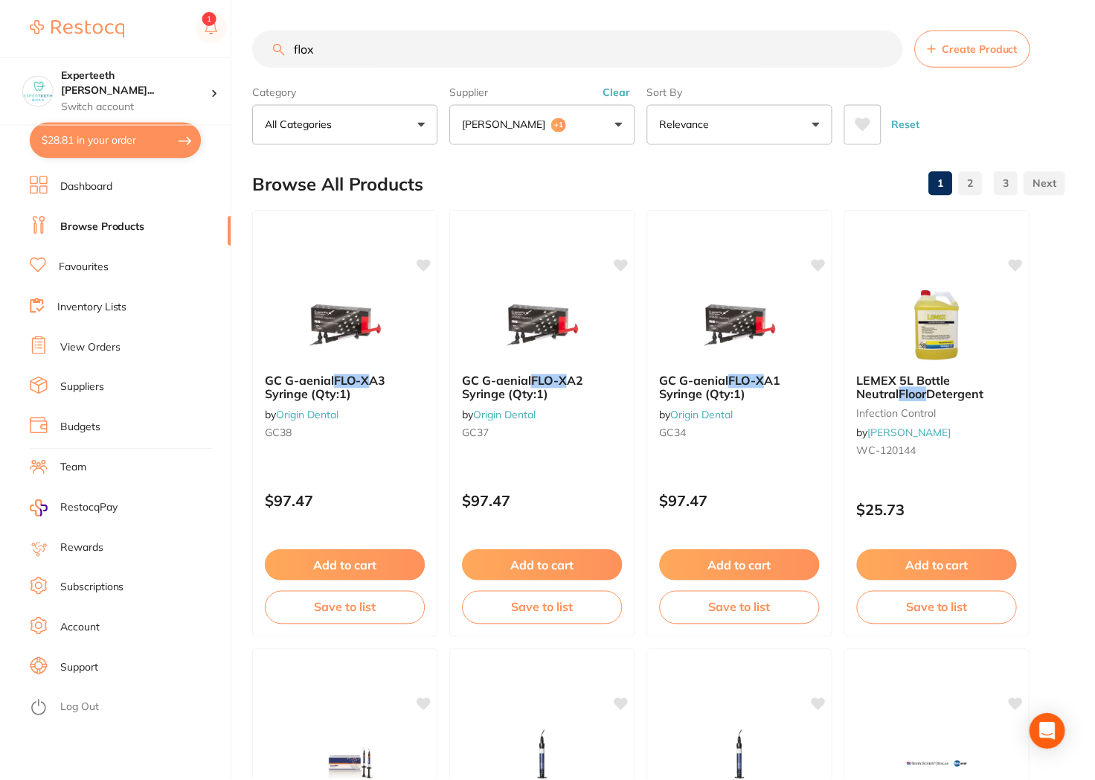
scroll to position [1, 0]
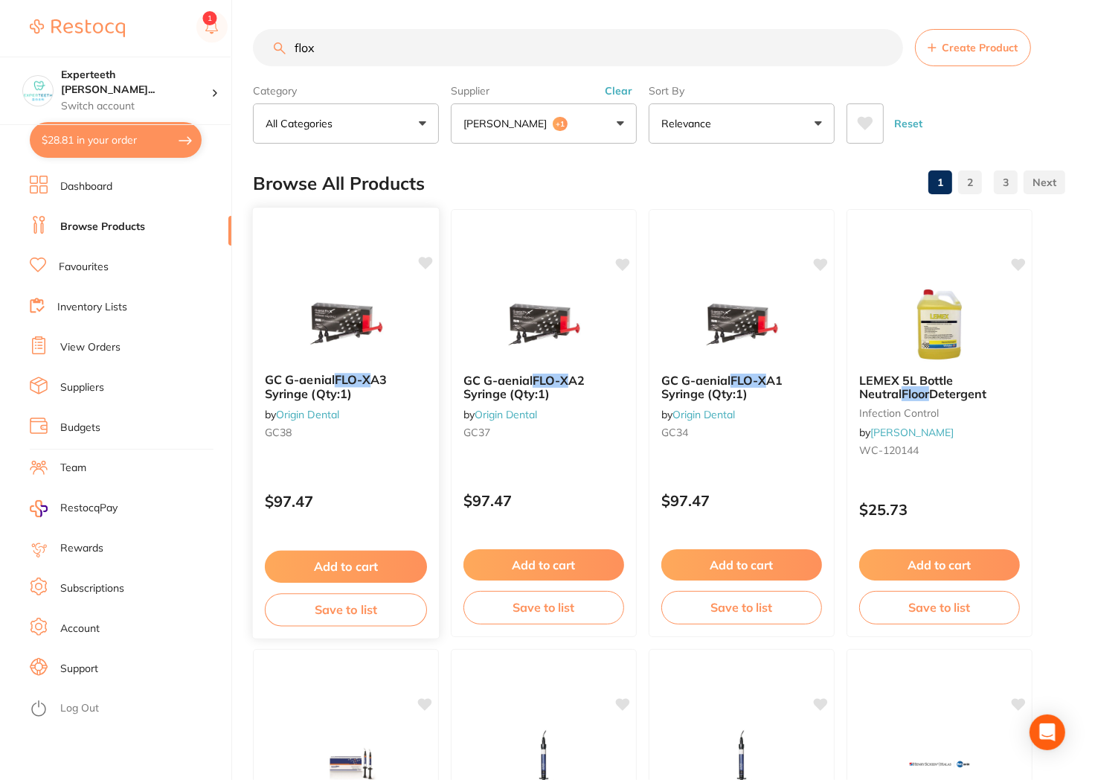
click at [315, 328] on img at bounding box center [345, 323] width 97 height 75
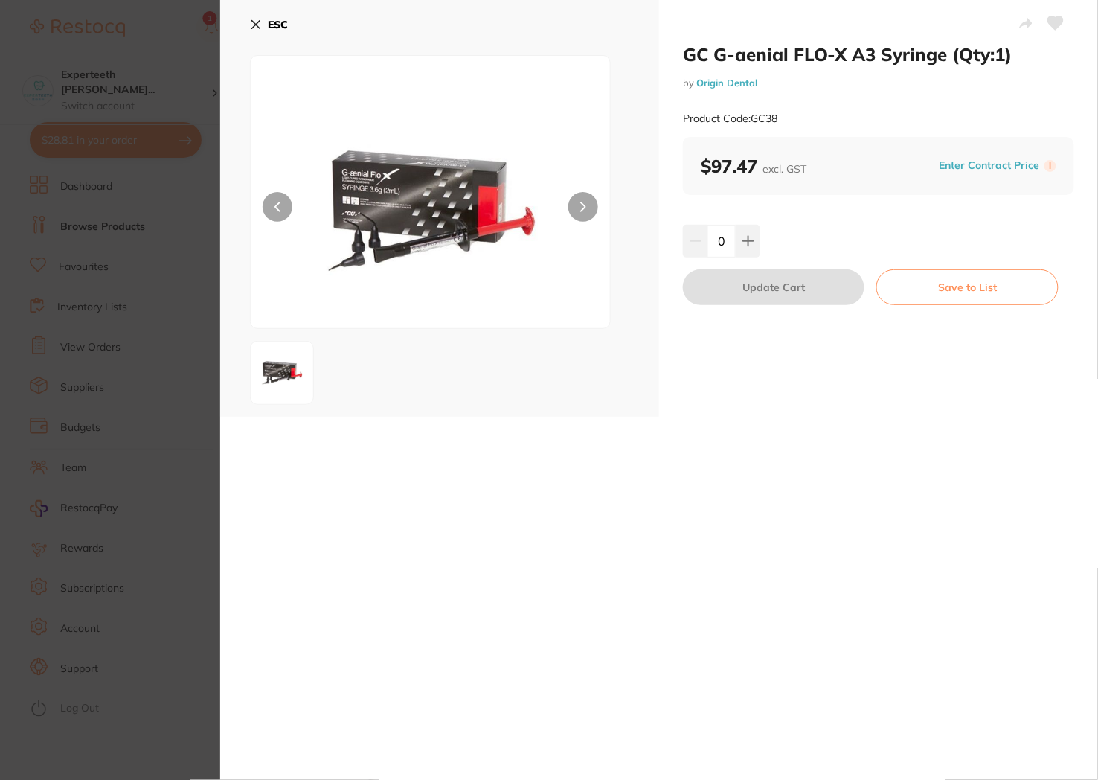
click at [791, 97] on div "GC G-aenial FLO-X A3 Syringe (Qty:1) by Origin Dental Product Code: GC38" at bounding box center [878, 90] width 391 height 94
drag, startPoint x: 1022, startPoint y: 61, endPoint x: 700, endPoint y: 55, distance: 322.1
click at [684, 57] on h2 "GC G-aenial FLO-X A3 Syringe (Qty:1)" at bounding box center [878, 54] width 391 height 22
drag, startPoint x: 756, startPoint y: 426, endPoint x: 772, endPoint y: 359, distance: 68.7
click at [756, 423] on div "GC G-aenial FLO-X A3 Syringe (Qty:1) by Origin Dental Product Code: GC38 ESC GC…" at bounding box center [659, 390] width 878 height 780
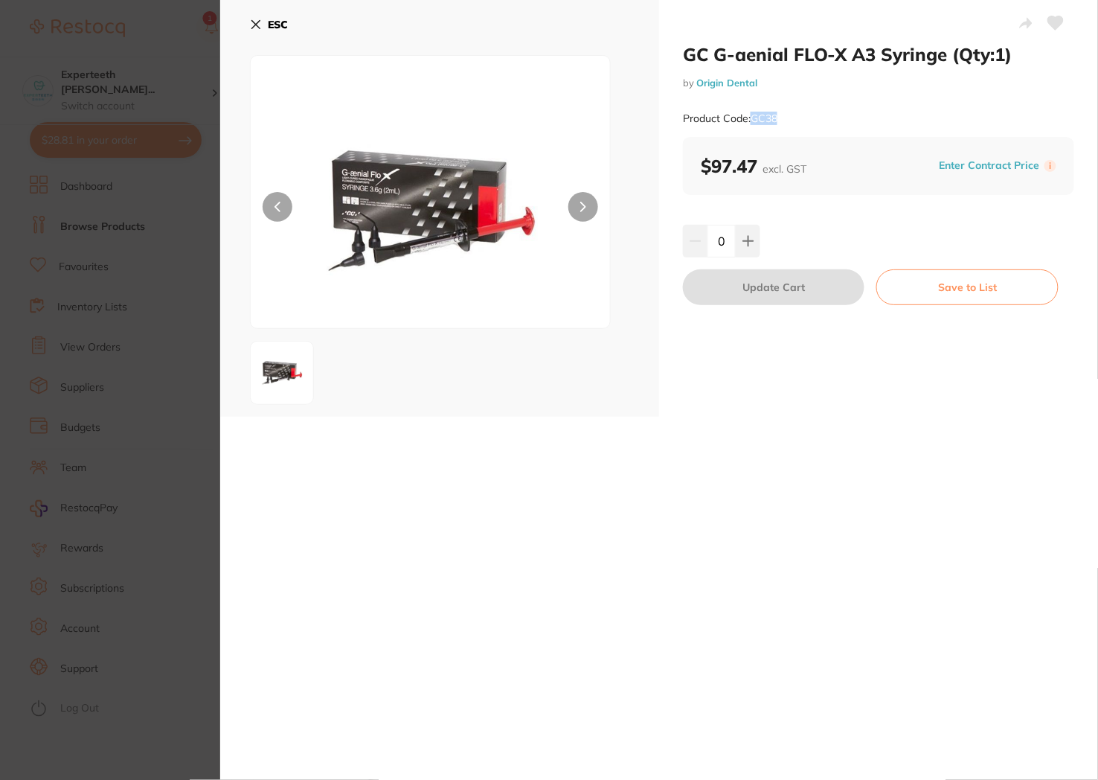
drag, startPoint x: 784, startPoint y: 116, endPoint x: 754, endPoint y: 118, distance: 30.5
click at [754, 118] on div "Product Code: GC38" at bounding box center [878, 118] width 391 height 36
click at [205, 361] on section "GC G-aenial FLO-X A3 Syringe (Qty:1) by Origin Dental Product Code: GC38 ESC GC…" at bounding box center [549, 390] width 1098 height 780
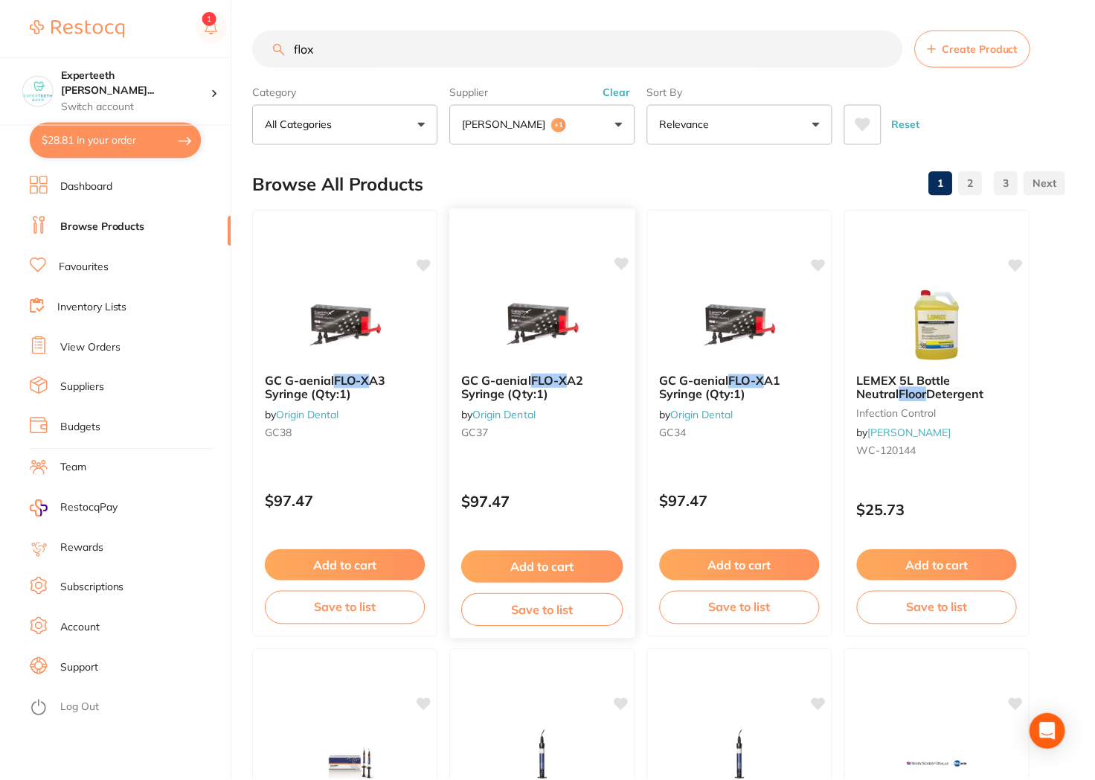
scroll to position [1, 0]
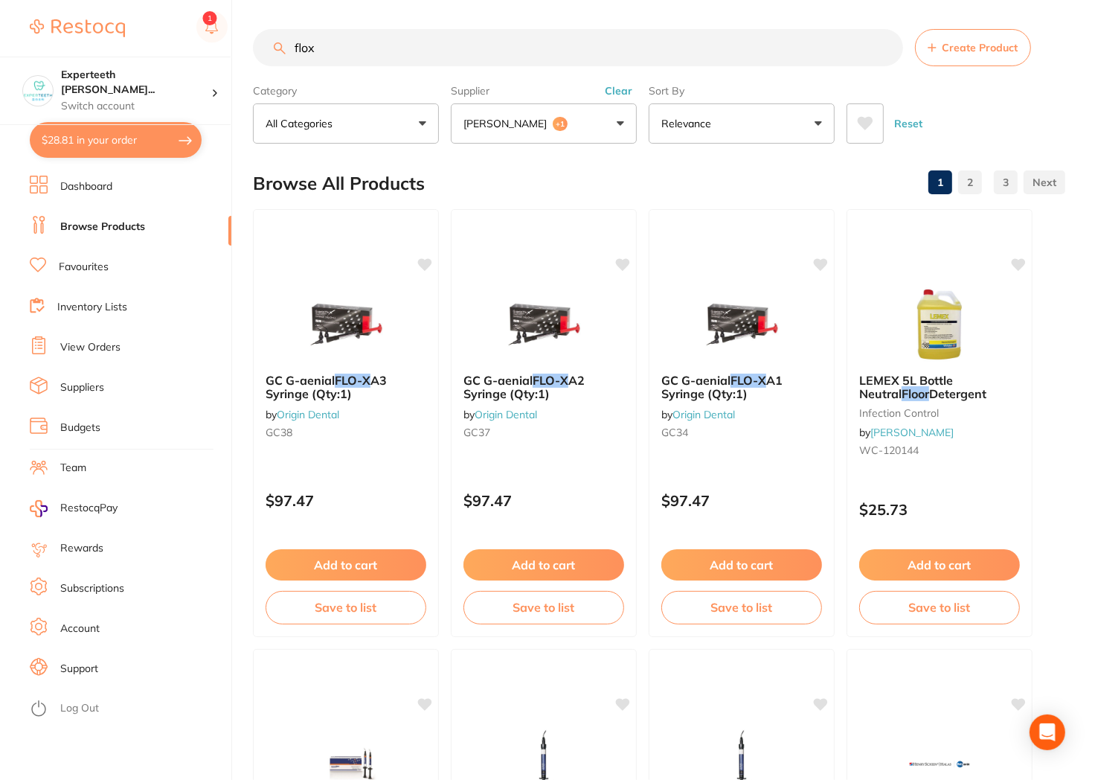
drag, startPoint x: 356, startPoint y: 46, endPoint x: 88, endPoint y: 30, distance: 268.2
click at [132, 49] on div "$28.81 Experteeth Eastwood Wes... Switch account Experteeth Eastwood West $28.8…" at bounding box center [547, 389] width 1095 height 780
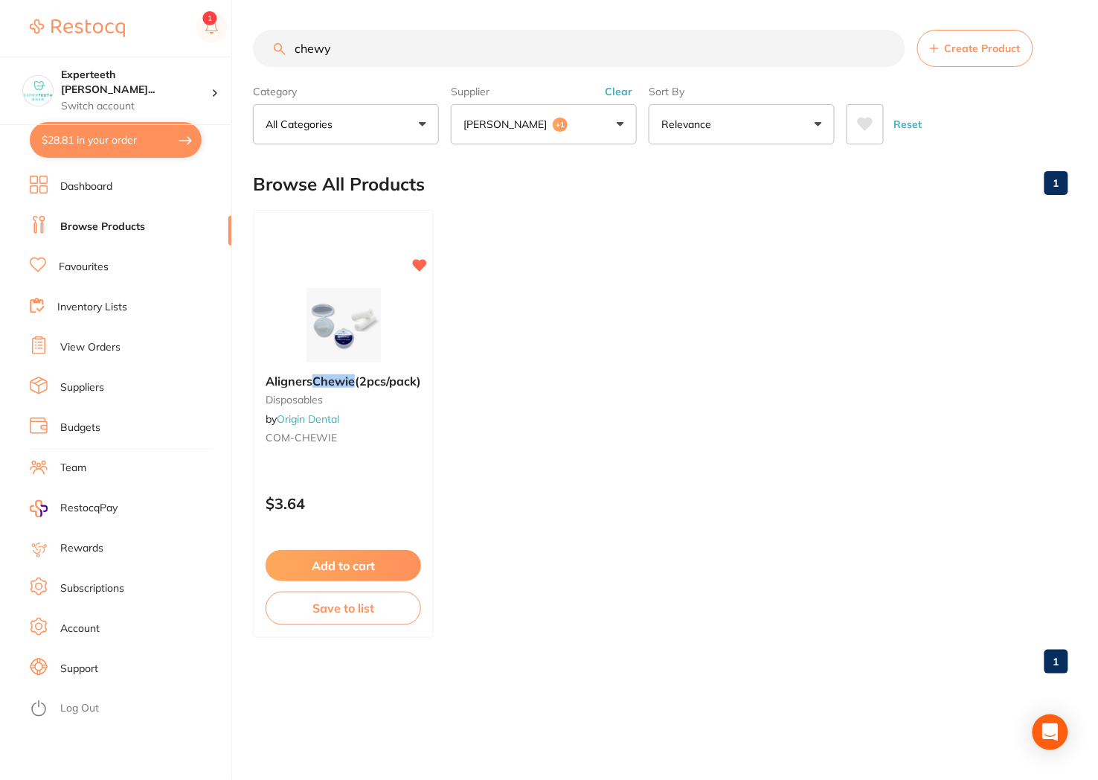
click at [377, 355] on img at bounding box center [343, 325] width 97 height 74
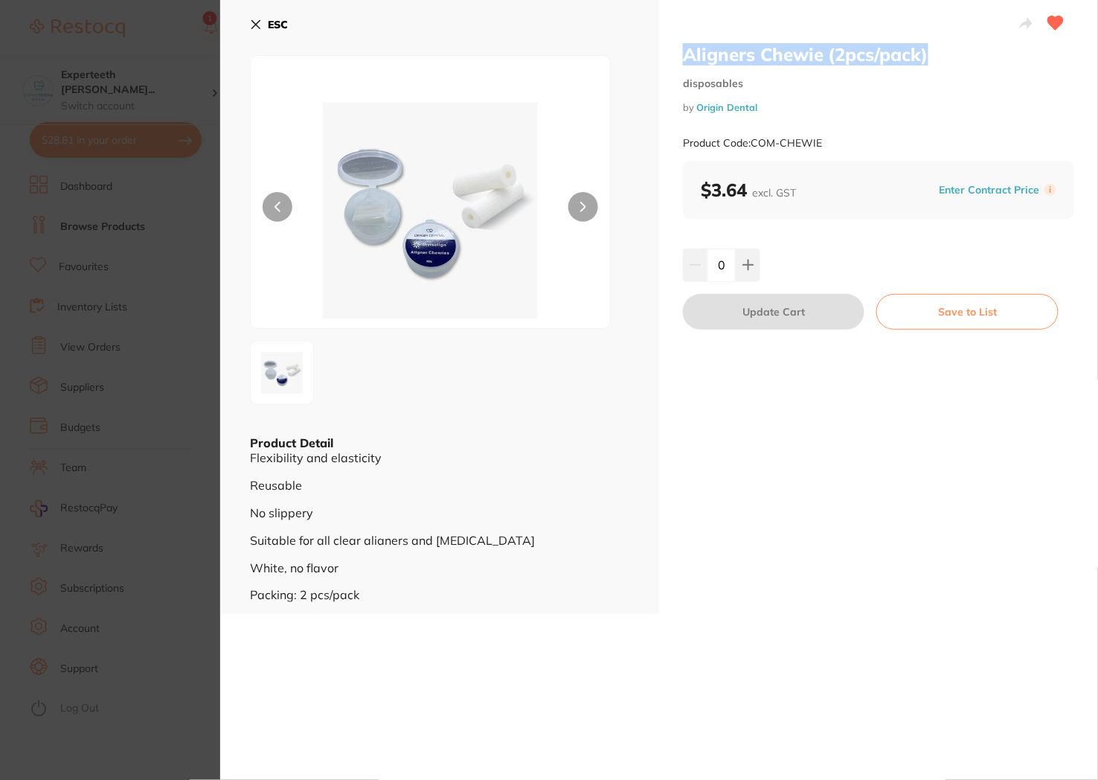
drag, startPoint x: 679, startPoint y: 50, endPoint x: 994, endPoint y: 50, distance: 314.6
click at [994, 50] on div "Aligners Chewie (2pcs/pack) disposables by Origin Dental Product Code: COM-CHEW…" at bounding box center [878, 307] width 439 height 614
copy h2 "Aligners Chewie (2pcs/pack)"
drag, startPoint x: 831, startPoint y: 138, endPoint x: 751, endPoint y: 136, distance: 79.6
click at [751, 136] on div "Product Code: COM-CHEWIE" at bounding box center [878, 143] width 391 height 36
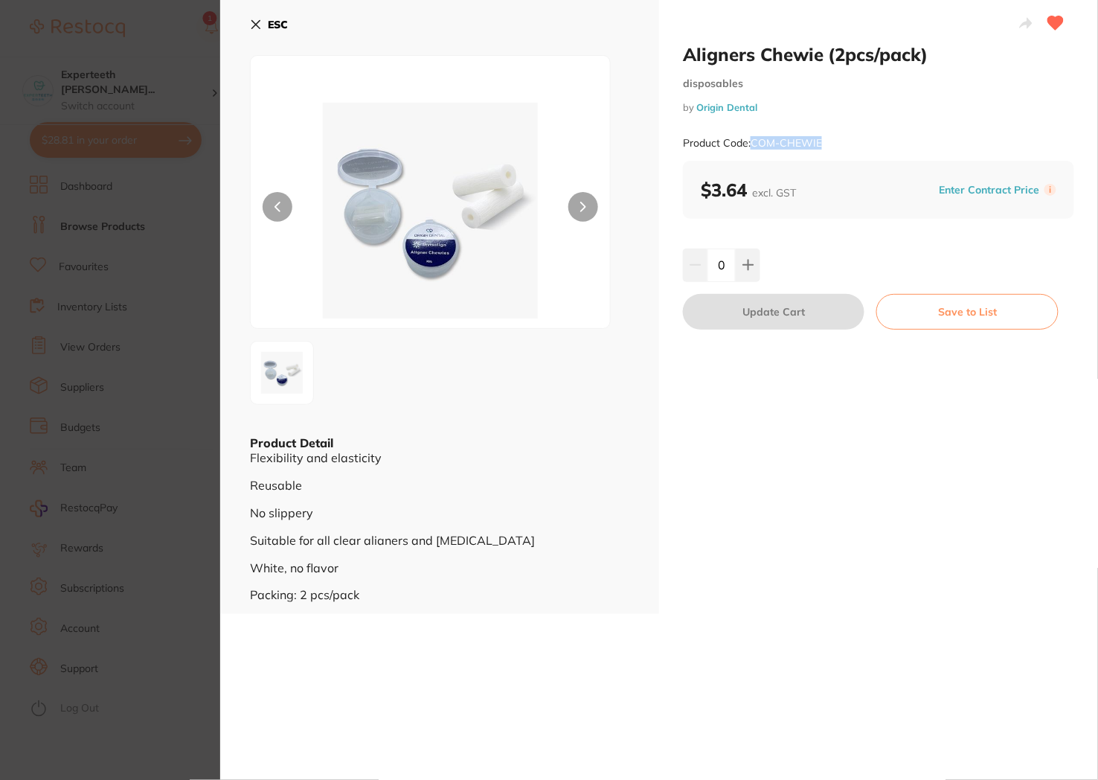
copy small "COM-CHEWIE"
drag, startPoint x: 813, startPoint y: 486, endPoint x: 234, endPoint y: 326, distance: 601.1
click at [814, 486] on div "Aligners Chewie (2pcs/pack) disposables by Origin Dental Product Code: COM-CHEW…" at bounding box center [878, 307] width 439 height 614
click at [33, 257] on section "Aligners Chewie (2pcs/pack) disposables by Origin Dental Product Code: COM-CHEW…" at bounding box center [549, 390] width 1098 height 780
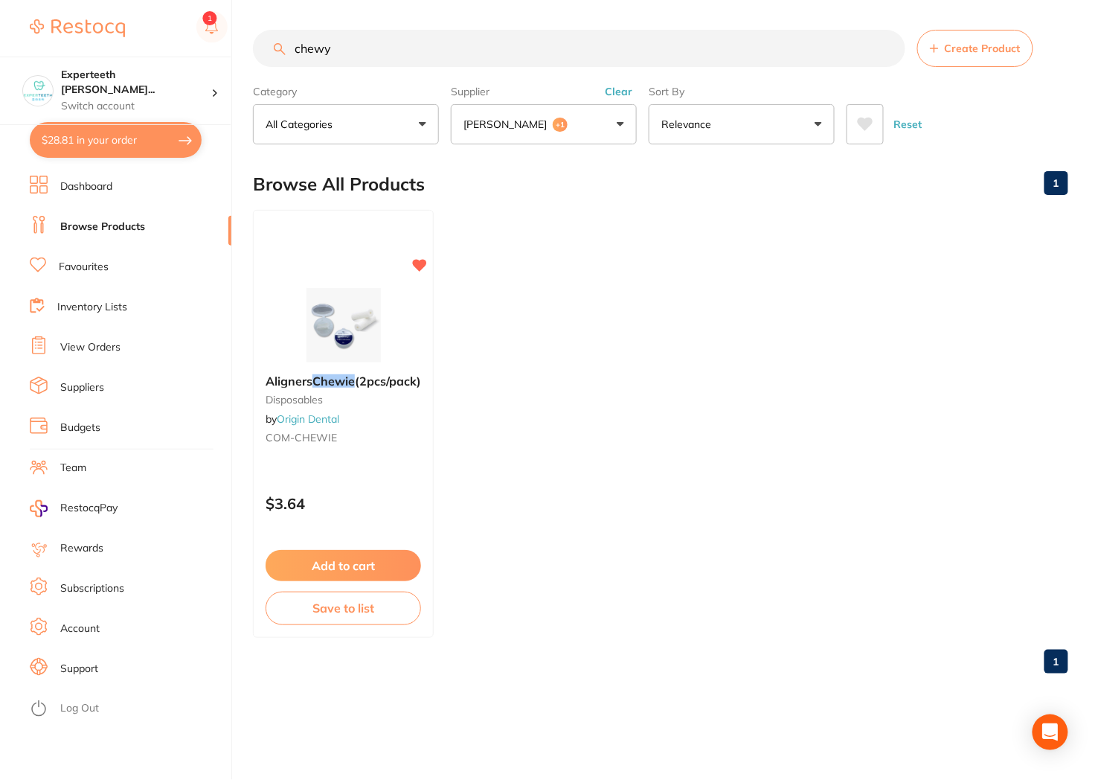
click at [344, 49] on input "chewy" at bounding box center [579, 48] width 652 height 37
drag, startPoint x: 344, startPoint y: 50, endPoint x: 86, endPoint y: 33, distance: 258.7
click at [94, 36] on div "$28.81 Experteeth Eastwood Wes... Switch account Experteeth Eastwood West $28.8…" at bounding box center [549, 390] width 1098 height 780
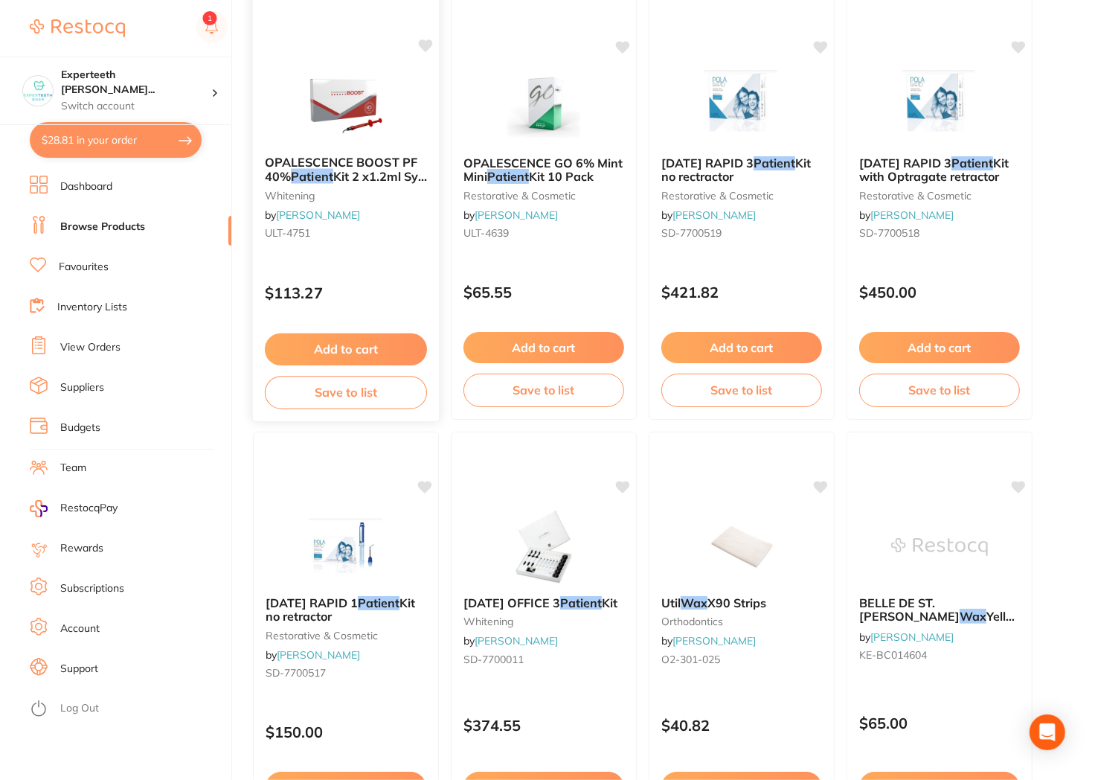
scroll to position [413, 0]
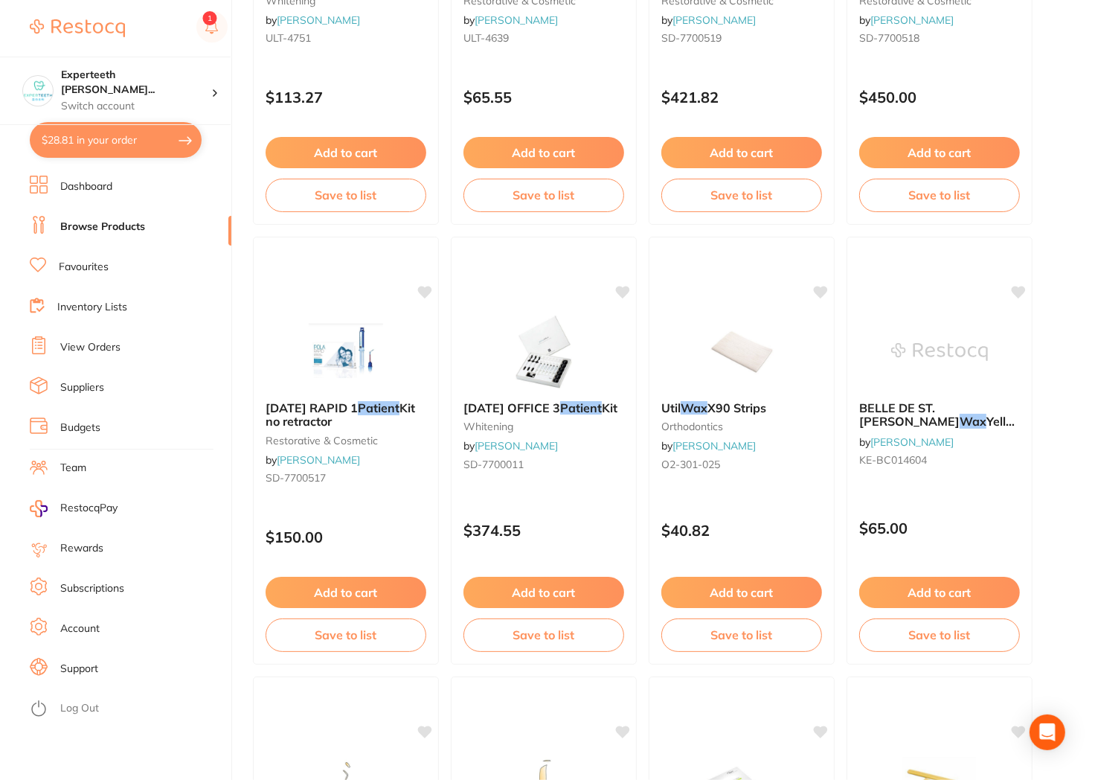
click at [734, 332] on img at bounding box center [741, 352] width 97 height 74
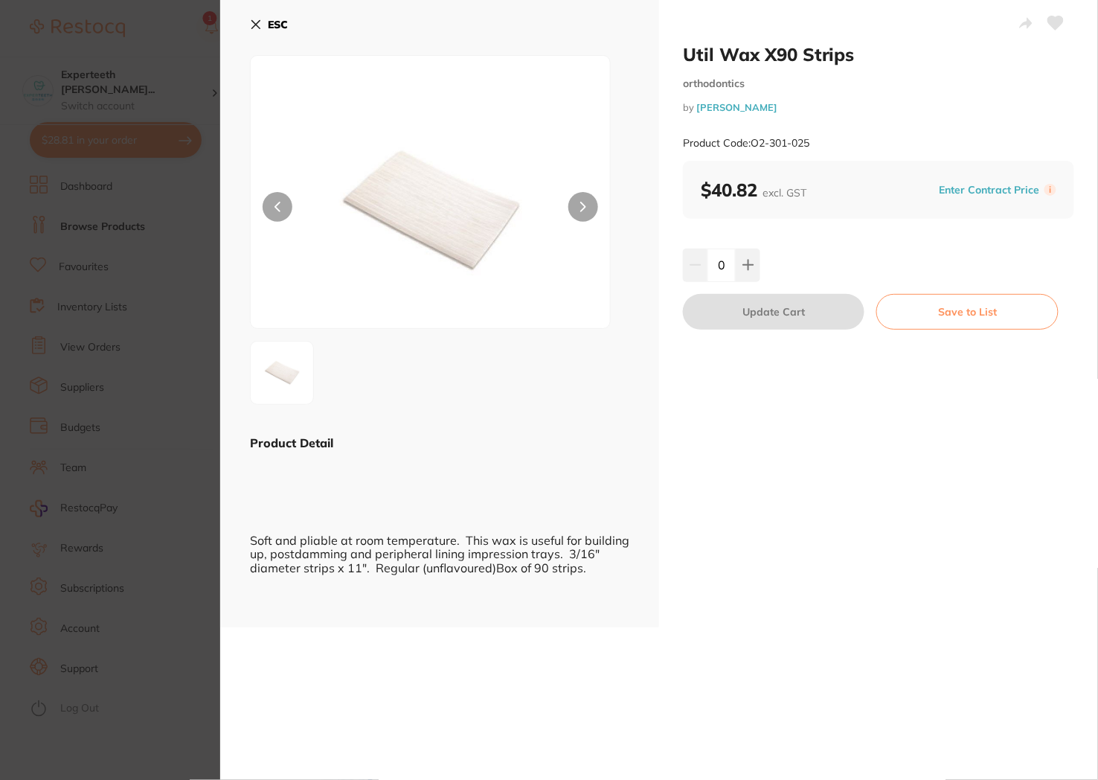
click at [576, 210] on button at bounding box center [583, 207] width 30 height 30
drag, startPoint x: 168, startPoint y: 285, endPoint x: 173, endPoint y: 293, distance: 9.7
click at [168, 286] on section "Util Wax X90 Strips orthodontics by Henry Schein Halas Product Code: O2-301-025…" at bounding box center [549, 390] width 1098 height 780
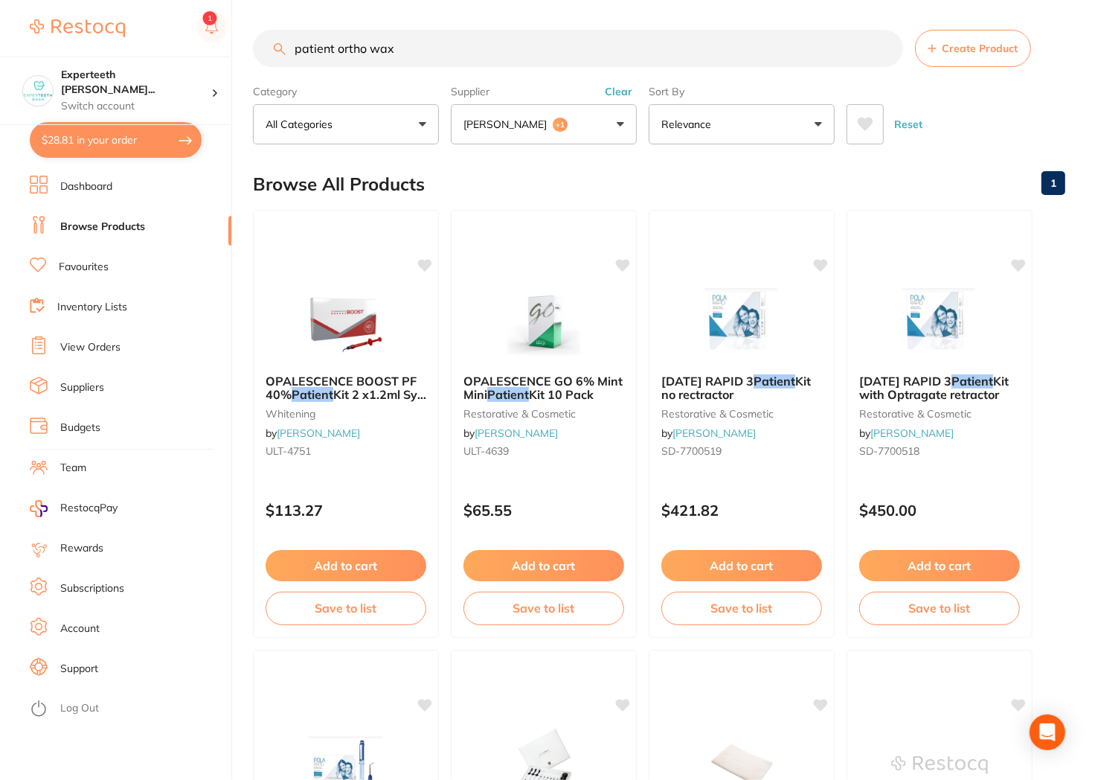
drag, startPoint x: 449, startPoint y: 40, endPoint x: -13, endPoint y: -1, distance: 463.8
click at [0, 0] on html "$28.81 Experteeth Eastwood Wes... Switch account Experteeth Eastwood West $28.8…" at bounding box center [547, 390] width 1095 height 780
type input "p"
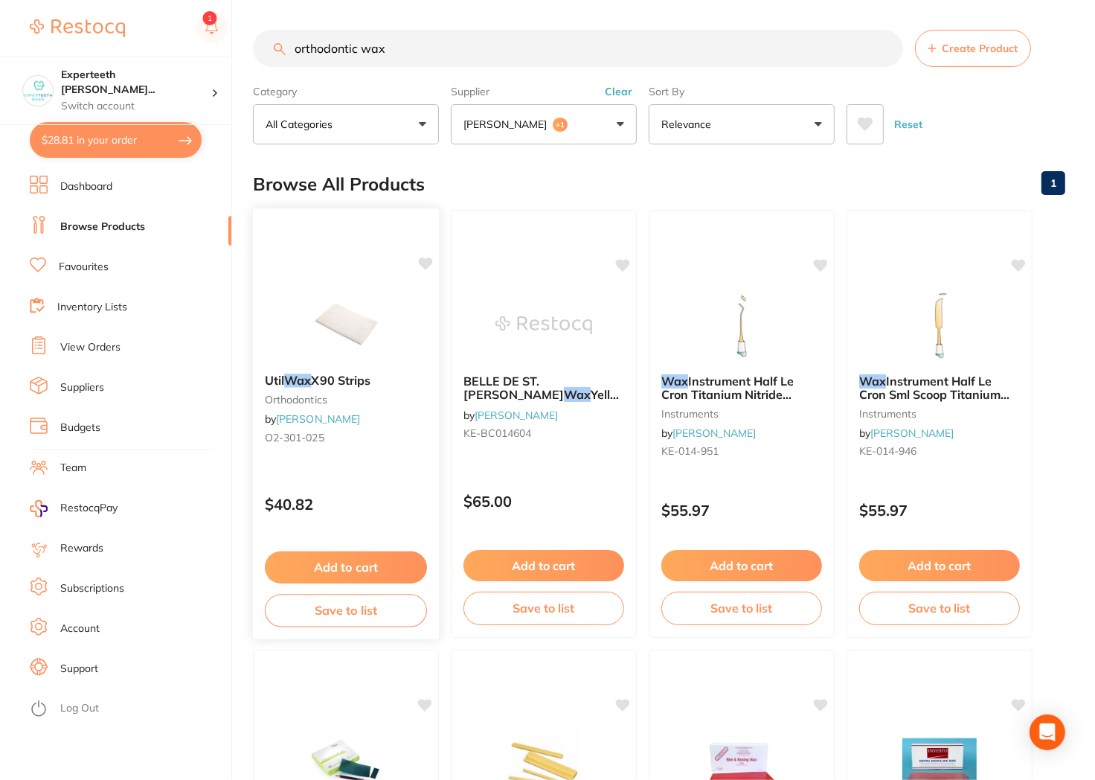
click at [338, 312] on img at bounding box center [345, 323] width 97 height 75
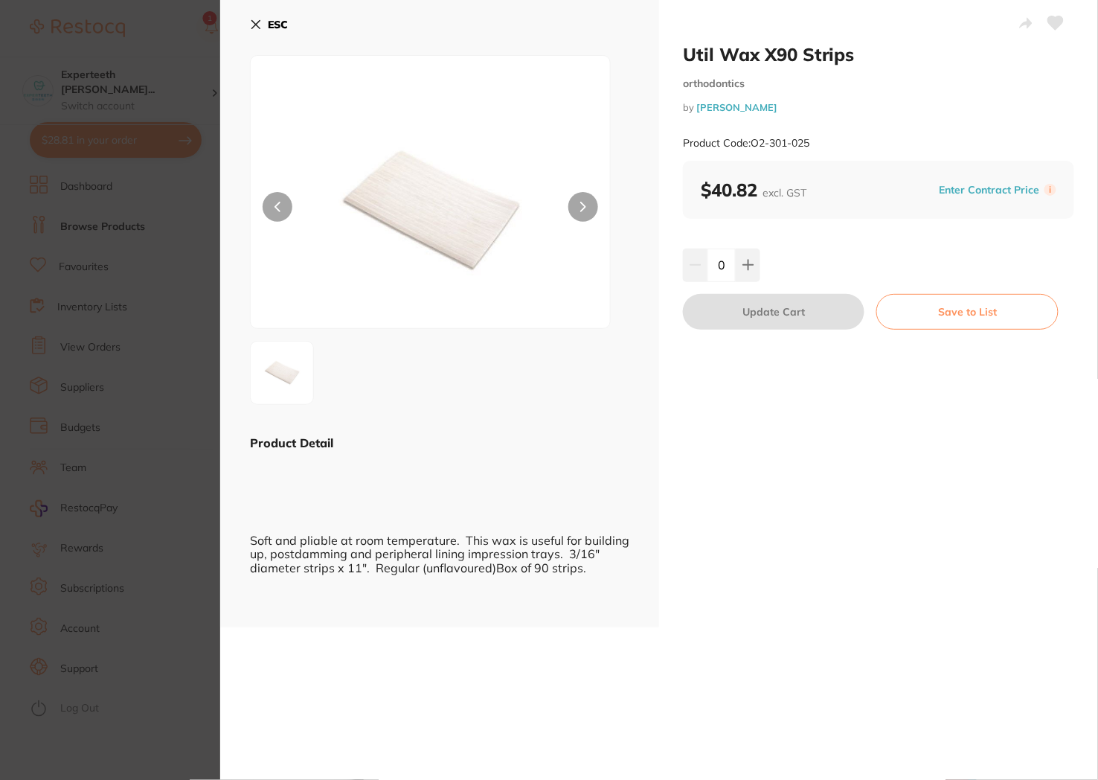
click at [152, 292] on section "Util Wax X90 Strips orthodontics by Henry Schein Halas Product Code: O2-301-025…" at bounding box center [549, 390] width 1098 height 780
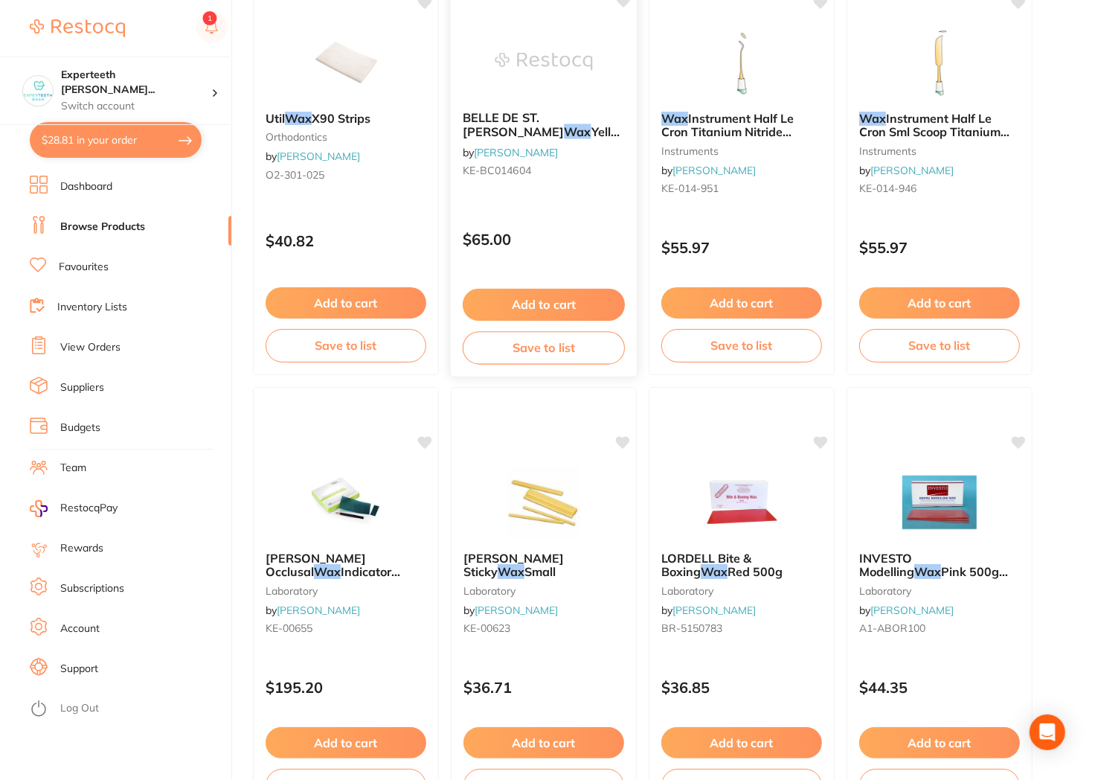
scroll to position [345, 0]
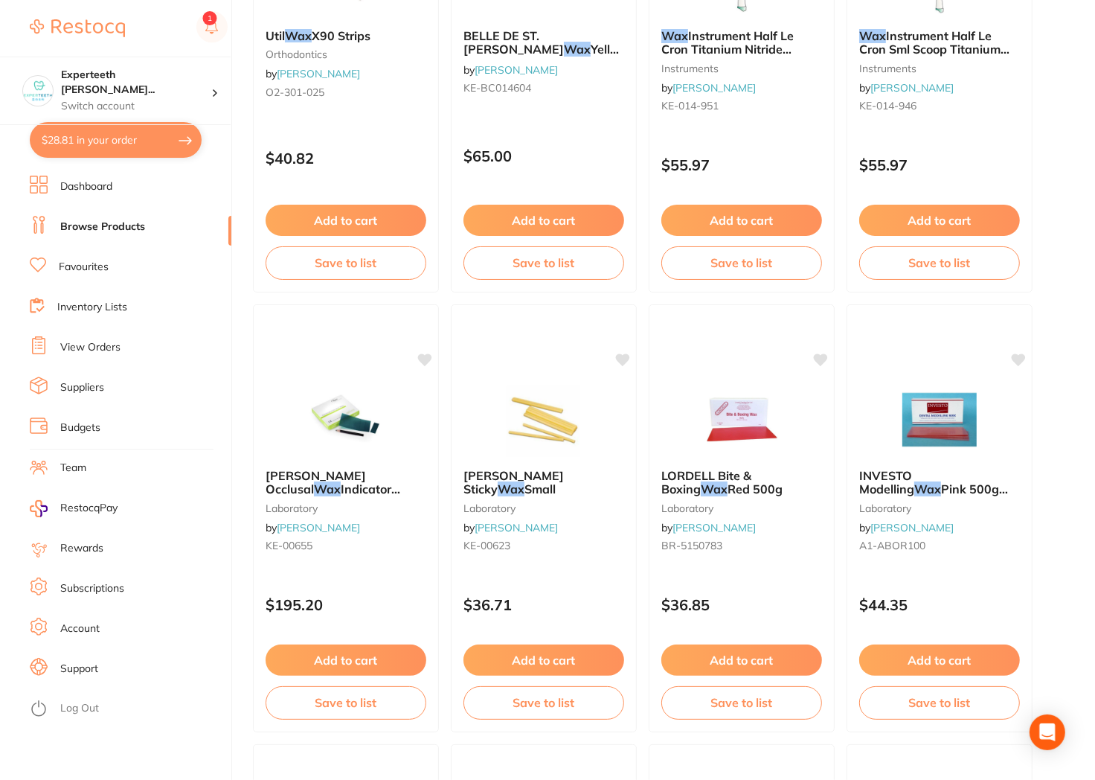
drag, startPoint x: 417, startPoint y: 452, endPoint x: 251, endPoint y: 457, distance: 166.7
click at [244, 434] on html "$28.81 Experteeth Eastwood Wes... Switch account Experteeth Eastwood West $28.8…" at bounding box center [547, 45] width 1095 height 780
click at [495, 443] on img at bounding box center [543, 418] width 97 height 75
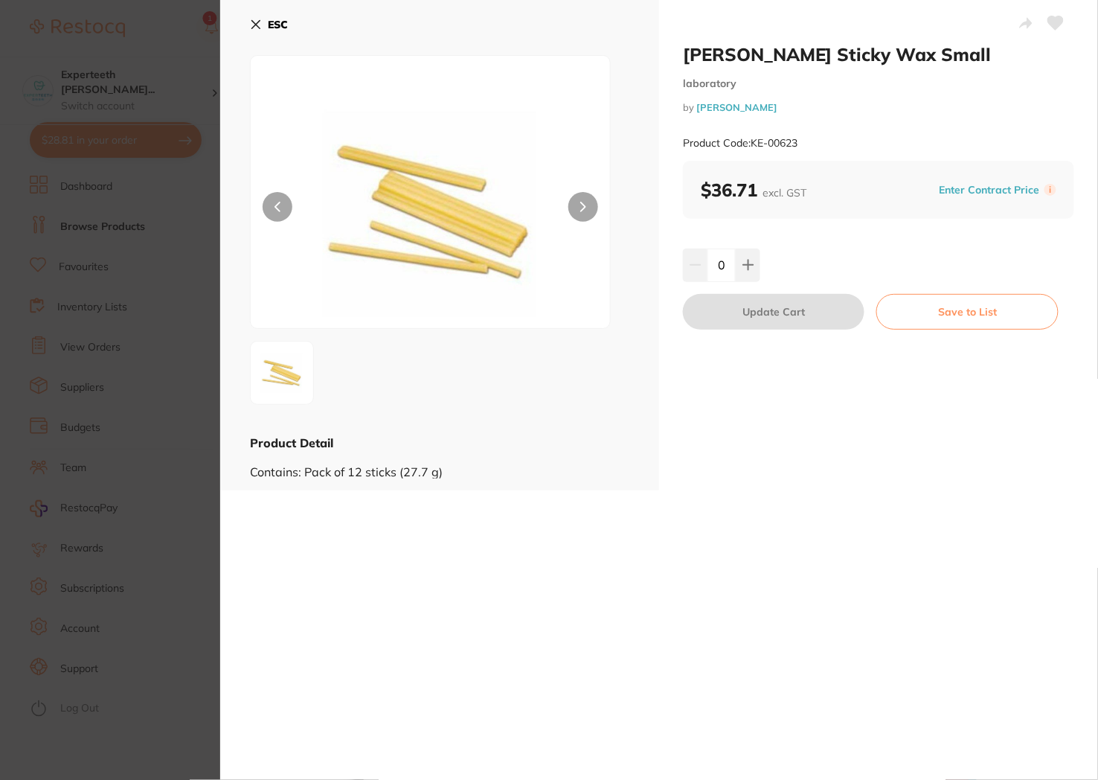
click at [198, 449] on section "KERR Sticky Wax Small laboratory by Henry Schein Halas Product Code: KE-00623 E…" at bounding box center [549, 390] width 1098 height 780
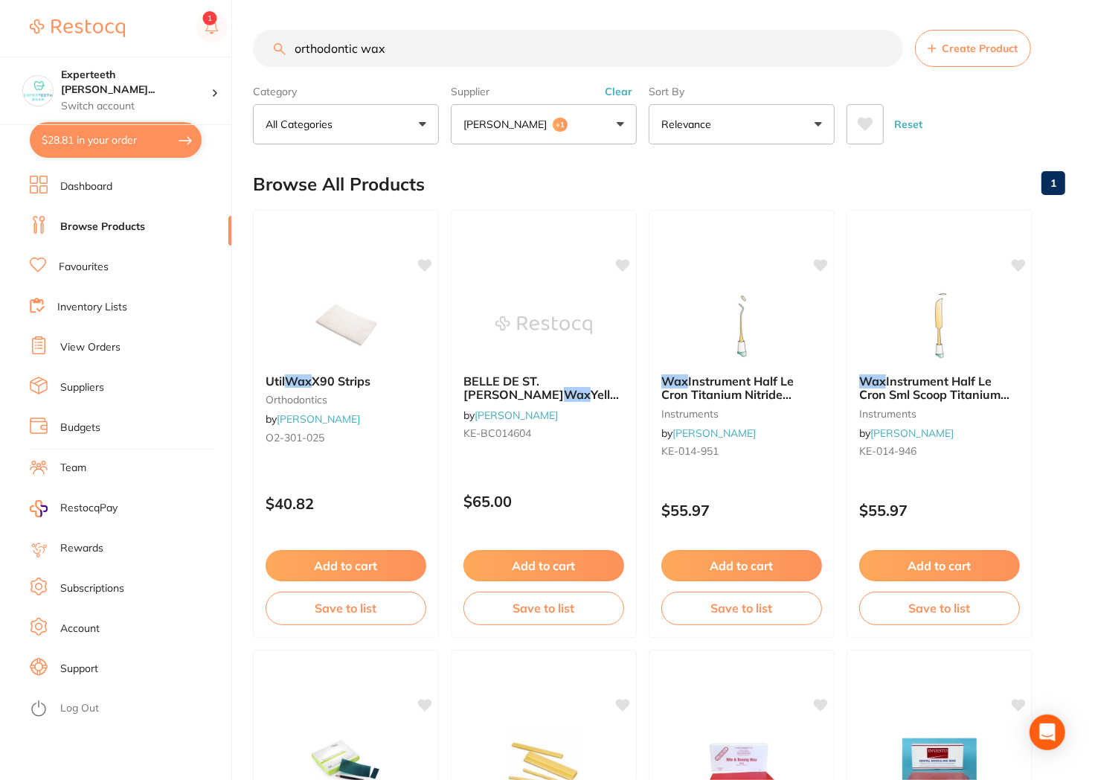
drag, startPoint x: 119, startPoint y: -23, endPoint x: 16, endPoint y: -33, distance: 103.2
click at [16, 0] on html "$28.81 Experteeth Eastwood Wes... Switch account Experteeth Eastwood West $28.8…" at bounding box center [547, 390] width 1095 height 780
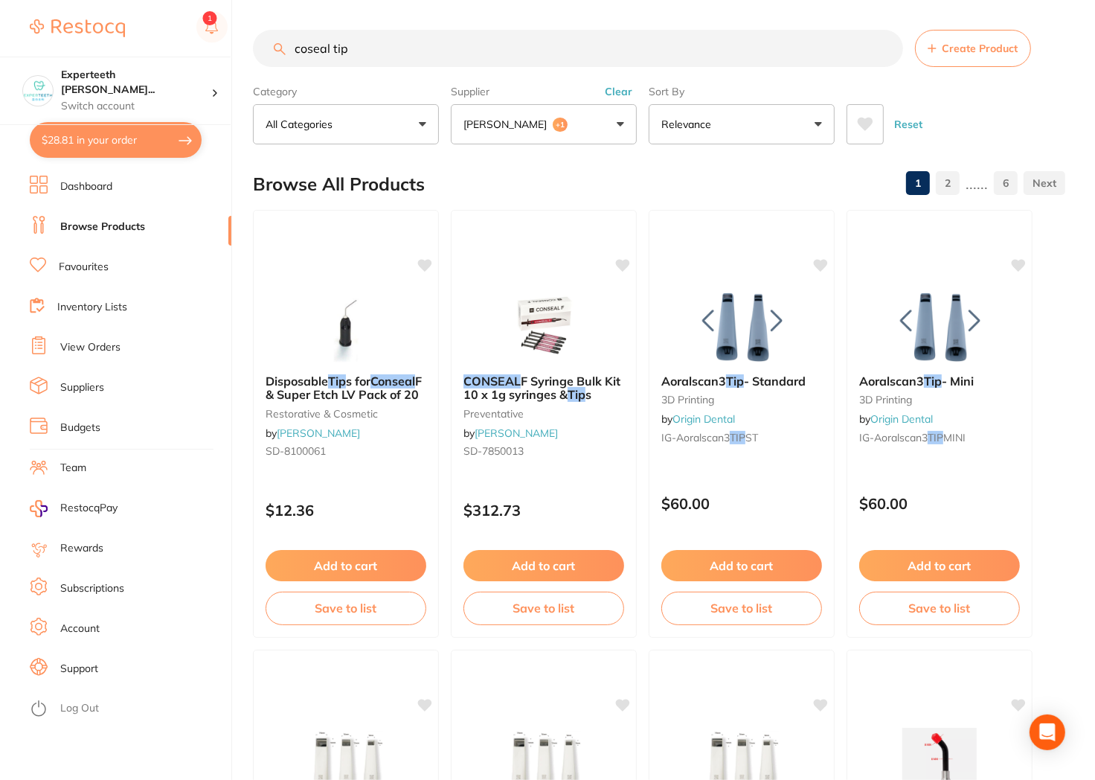
click at [347, 315] on img at bounding box center [346, 325] width 97 height 74
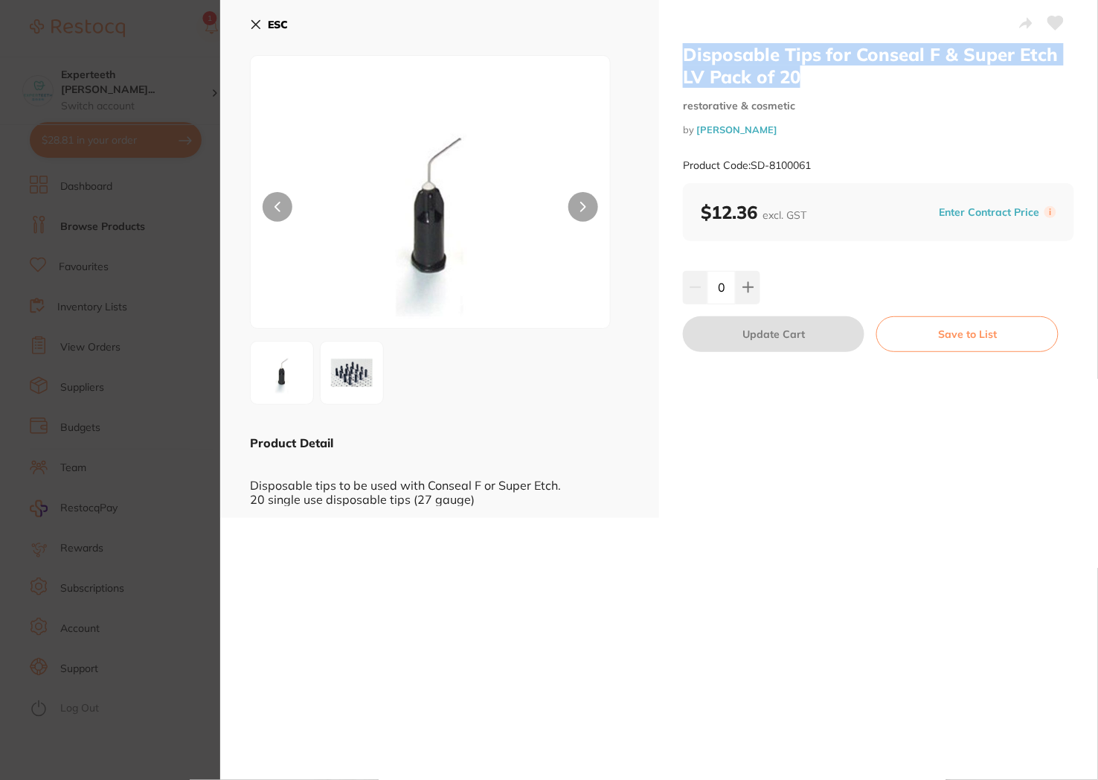
drag, startPoint x: 809, startPoint y: 78, endPoint x: 687, endPoint y: 49, distance: 126.1
click at [683, 48] on h2 "Disposable Tips for Conseal F & Super Etch LV Pack of 20" at bounding box center [878, 65] width 391 height 45
copy h2 "Disposable Tips for Conseal F & Super Etch LV Pack of 20"
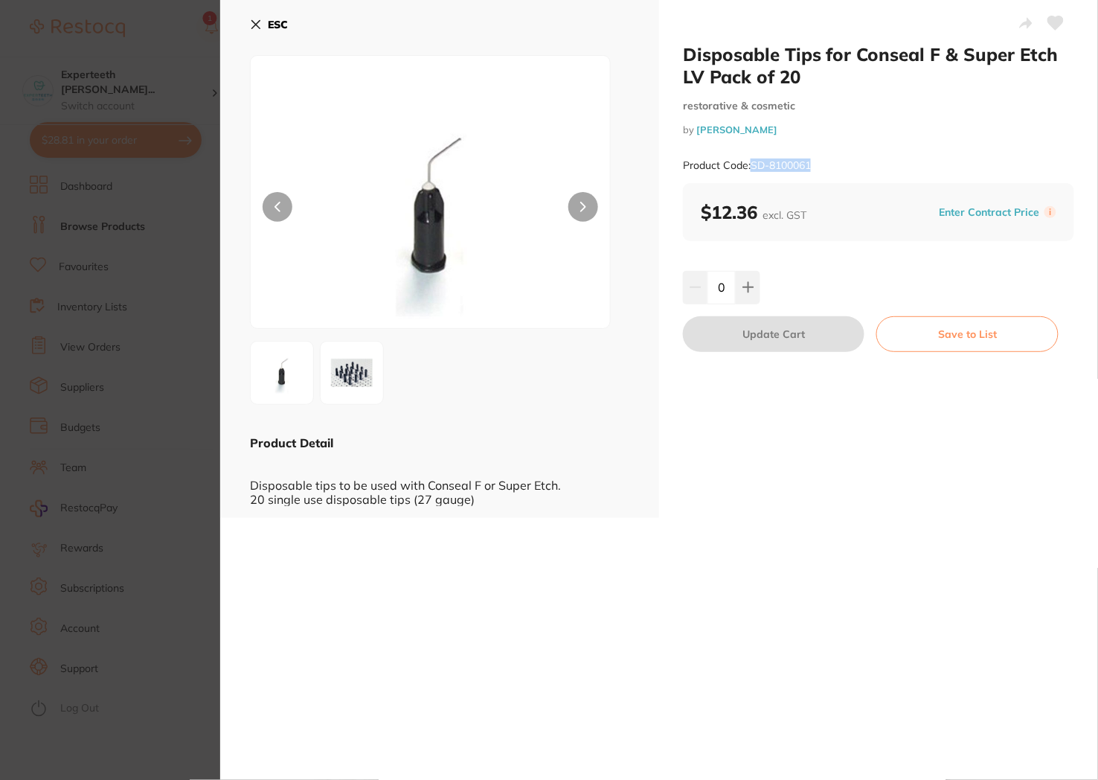
drag, startPoint x: 820, startPoint y: 164, endPoint x: 753, endPoint y: 164, distance: 67.7
click at [753, 164] on div "Product Code: SD-8100061" at bounding box center [878, 165] width 391 height 36
copy small "SD-8100061"
click at [269, 42] on div "ESC" at bounding box center [439, 33] width 379 height 43
click at [269, 35] on button "ESC" at bounding box center [269, 24] width 38 height 25
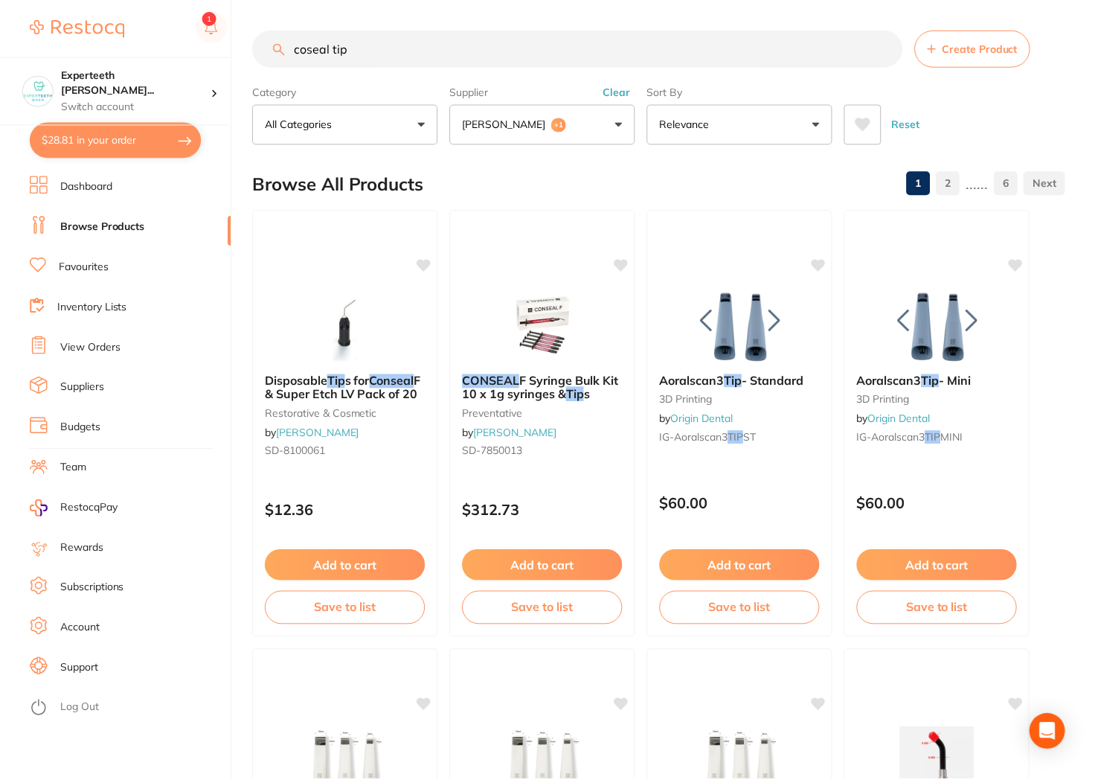
scroll to position [2, 0]
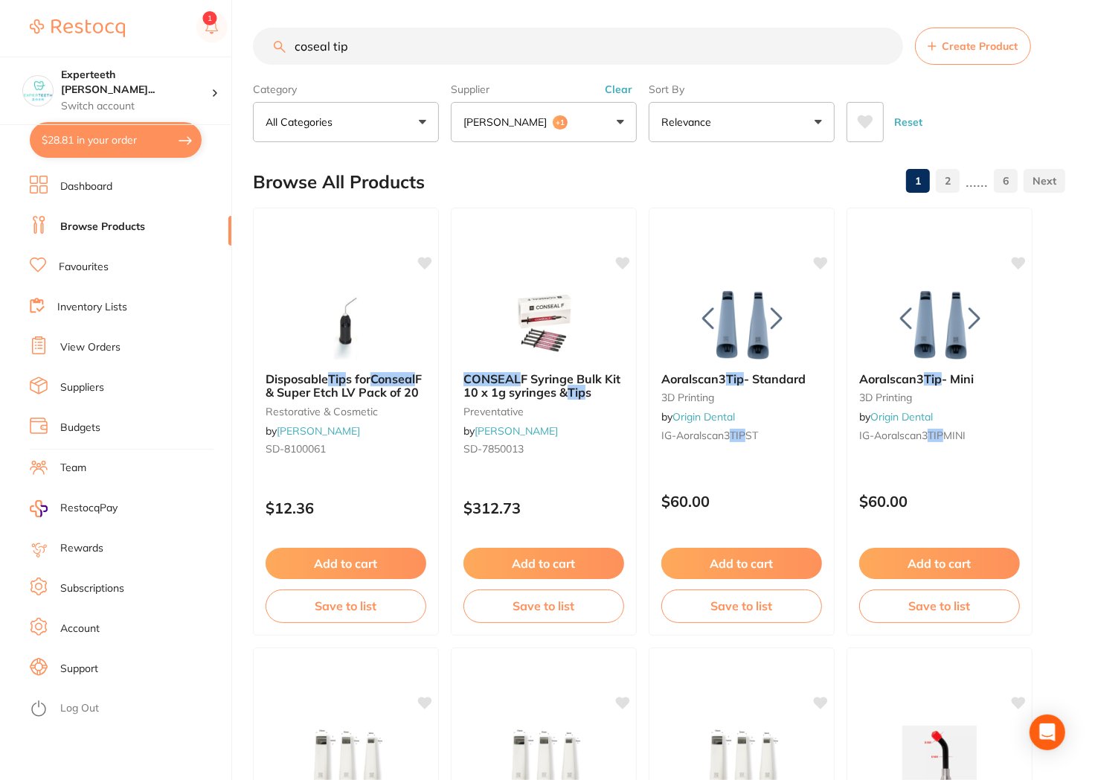
click at [631, 65] on section "coseal tip Create Product Category All Categories All Categories 3D Printing an…" at bounding box center [659, 85] width 812 height 115
drag, startPoint x: 635, startPoint y: 51, endPoint x: 143, endPoint y: 43, distance: 491.7
click at [143, 43] on div "$28.81 Experteeth Eastwood Wes... Switch account Experteeth Eastwood West $28.8…" at bounding box center [547, 388] width 1095 height 780
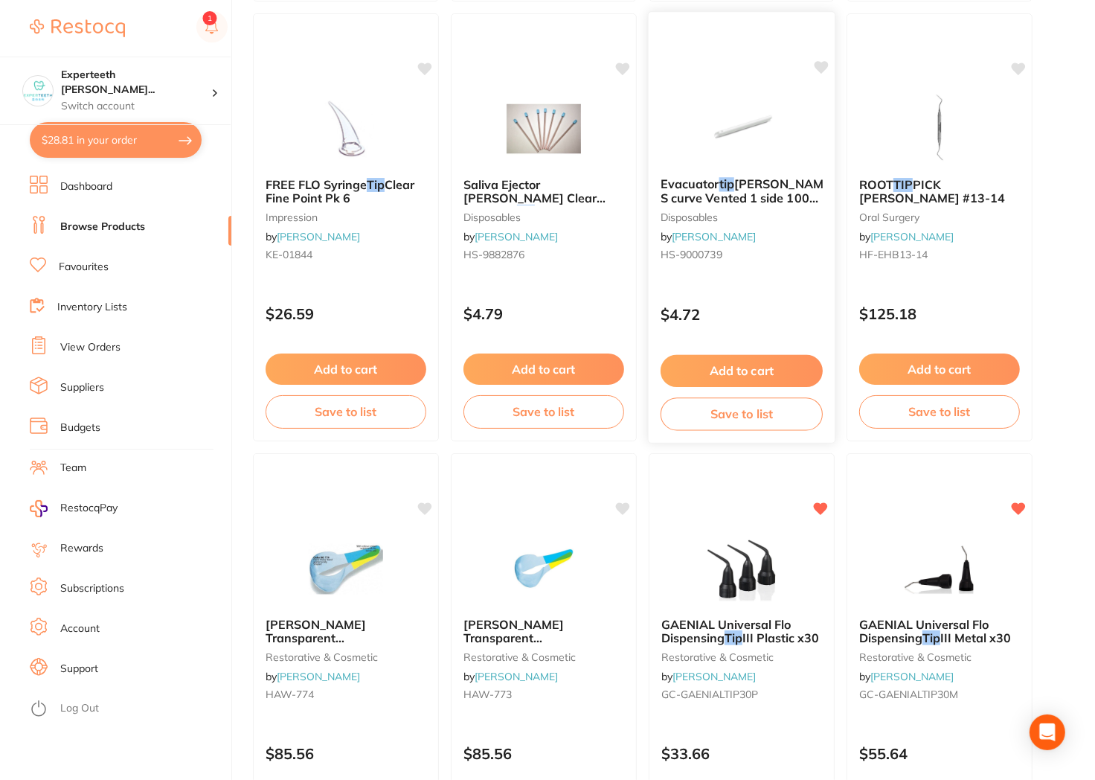
scroll to position [4793, 0]
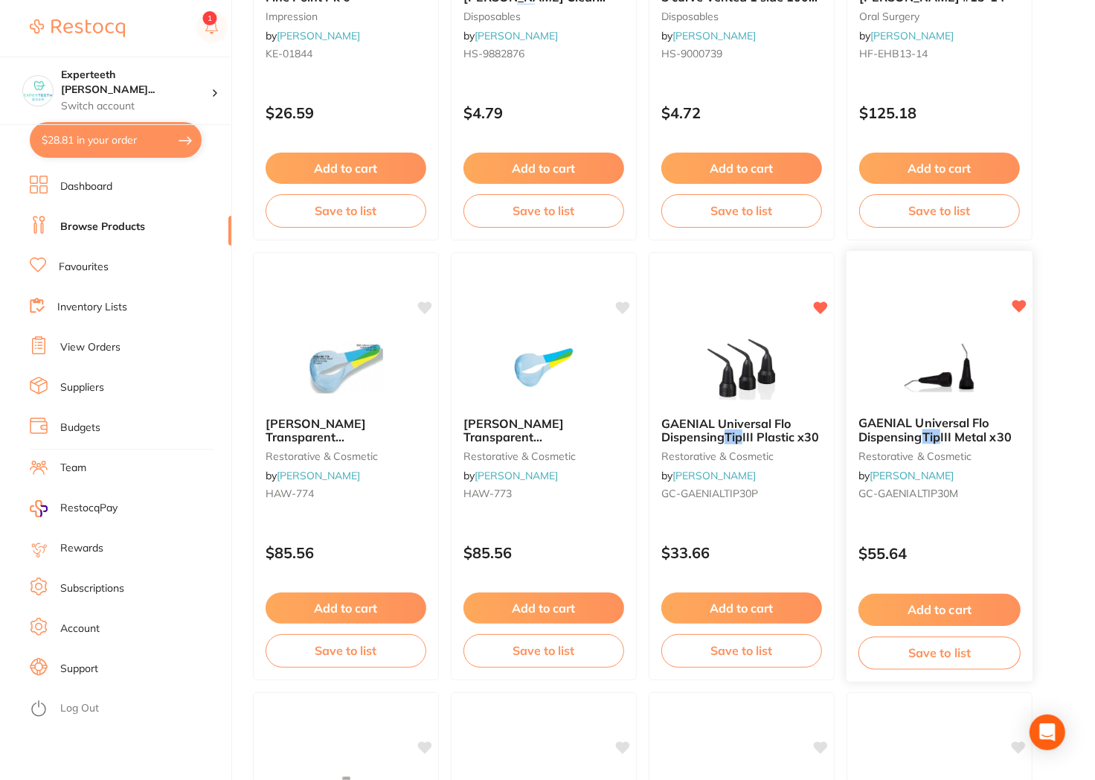
click at [993, 385] on div at bounding box center [939, 366] width 186 height 75
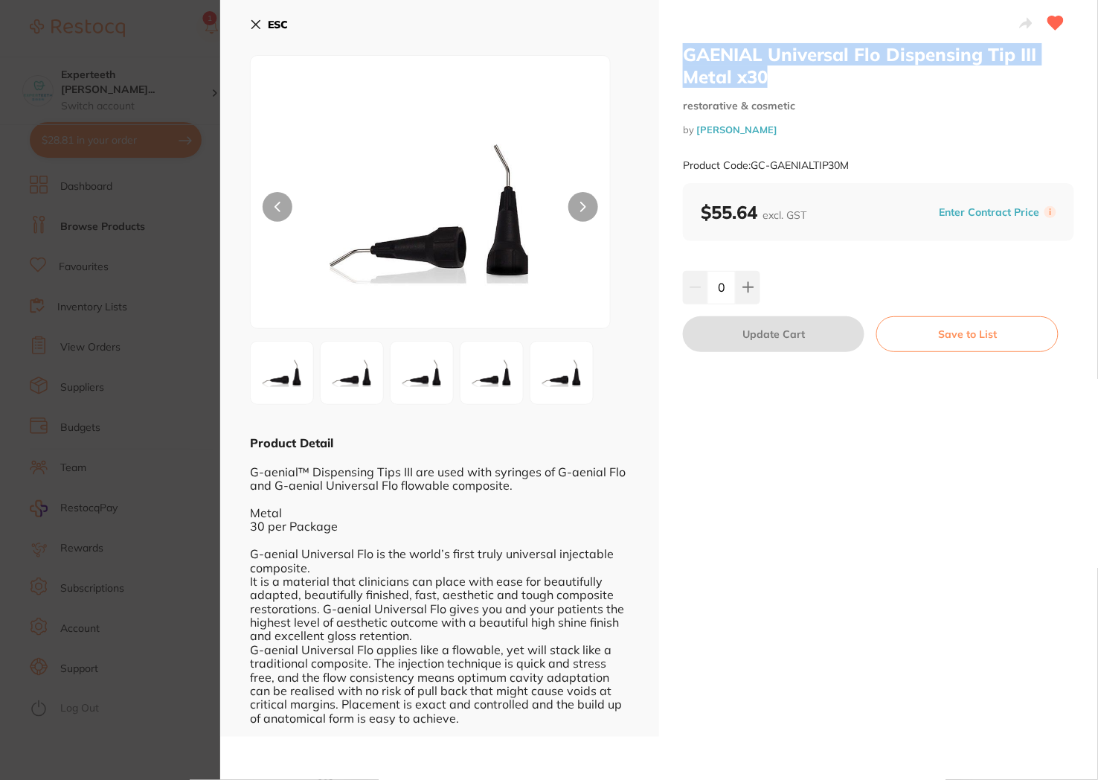
drag, startPoint x: 785, startPoint y: 77, endPoint x: 674, endPoint y: 73, distance: 110.9
click at [666, 53] on div "GAENIAL Universal Flo Dispensing Tip III Metal x30 restorative & cosmetic by He…" at bounding box center [878, 368] width 439 height 736
copy h2 "GAENIAL Universal Flo Dispensing Tip III Metal x30"
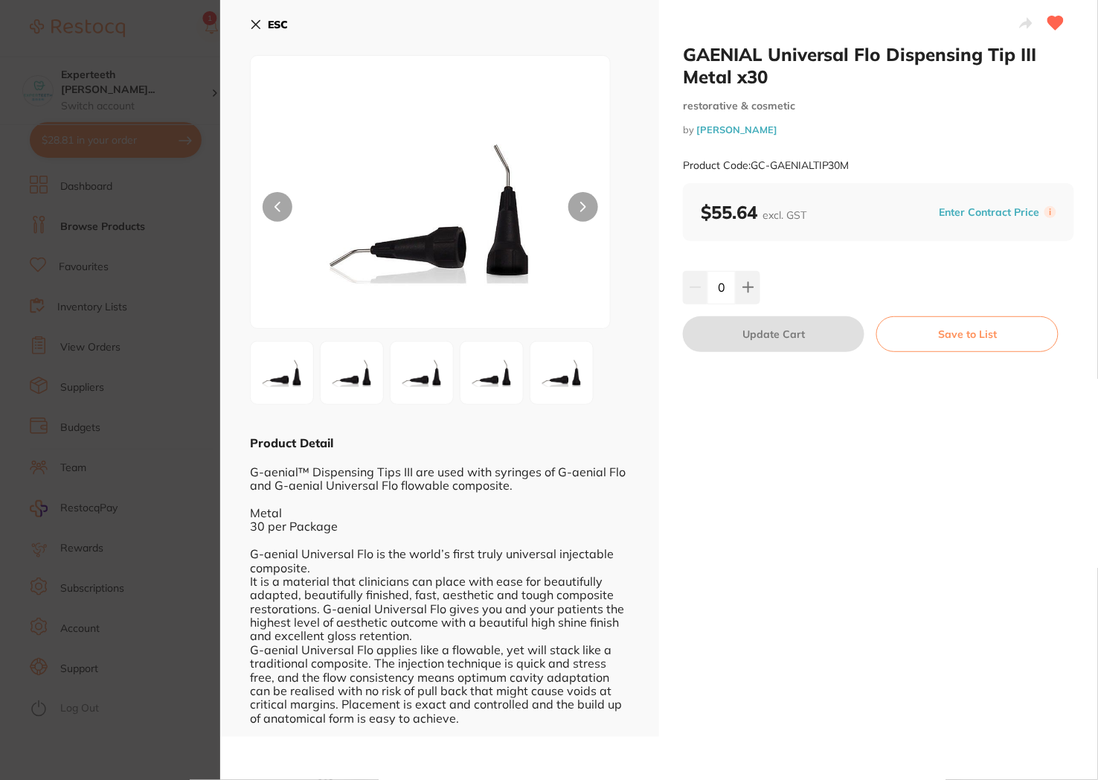
drag, startPoint x: 920, startPoint y: 447, endPoint x: 911, endPoint y: 437, distance: 13.7
click at [917, 443] on div "GAENIAL Universal Flo Dispensing Tip III Metal x30 restorative & cosmetic by He…" at bounding box center [878, 368] width 439 height 736
drag, startPoint x: 800, startPoint y: 129, endPoint x: 739, endPoint y: 129, distance: 61.7
click at [739, 129] on small "by Henry Schein Halas" at bounding box center [878, 129] width 391 height 11
drag, startPoint x: 980, startPoint y: 229, endPoint x: 971, endPoint y: 229, distance: 9.7
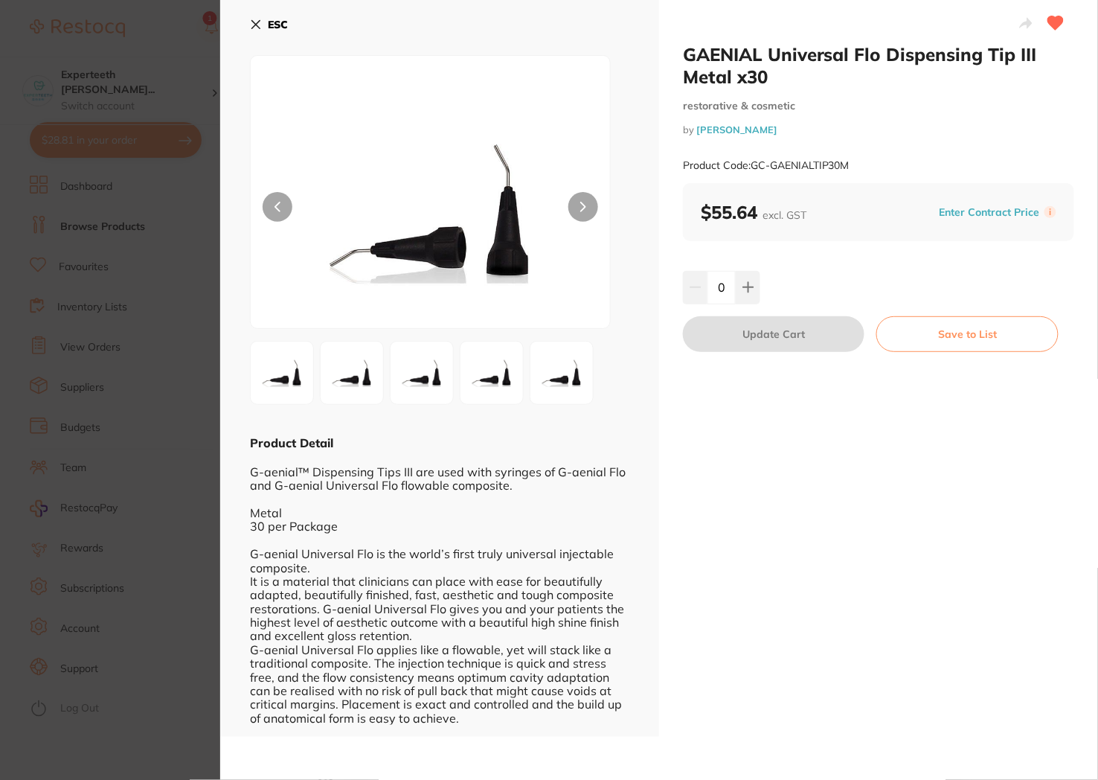
click at [971, 229] on div "$55.64 excl. GST Enter Contract Price i" at bounding box center [878, 212] width 391 height 58
drag, startPoint x: 858, startPoint y: 161, endPoint x: 751, endPoint y: 169, distance: 106.6
click at [751, 169] on div "Product Code: GC-GAENIALTIP30M" at bounding box center [878, 165] width 391 height 36
copy small "GC-GAENIALTIP30M"
click at [740, 479] on div "GAENIAL Universal Flo Dispensing Tip III Metal x30 restorative & cosmetic by He…" at bounding box center [878, 368] width 439 height 736
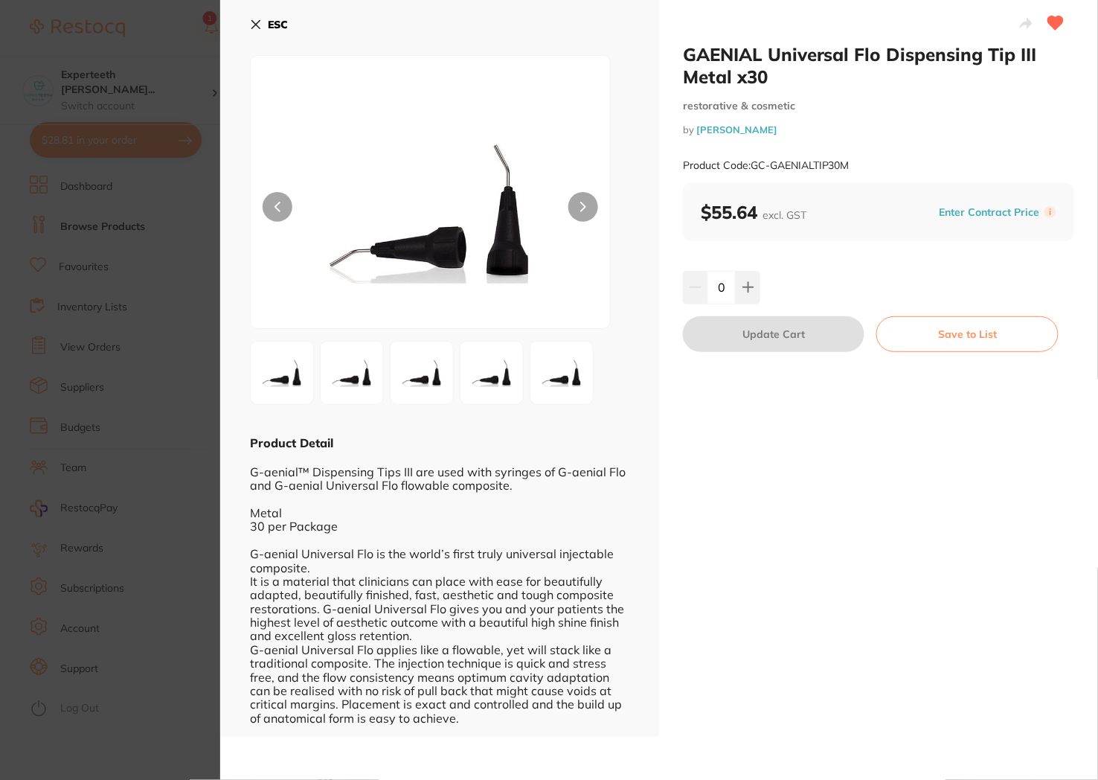
click at [778, 478] on div "GAENIAL Universal Flo Dispensing Tip III Metal x30 restorative & cosmetic by He…" at bounding box center [878, 368] width 439 height 736
click at [275, 24] on b "ESC" at bounding box center [278, 24] width 20 height 13
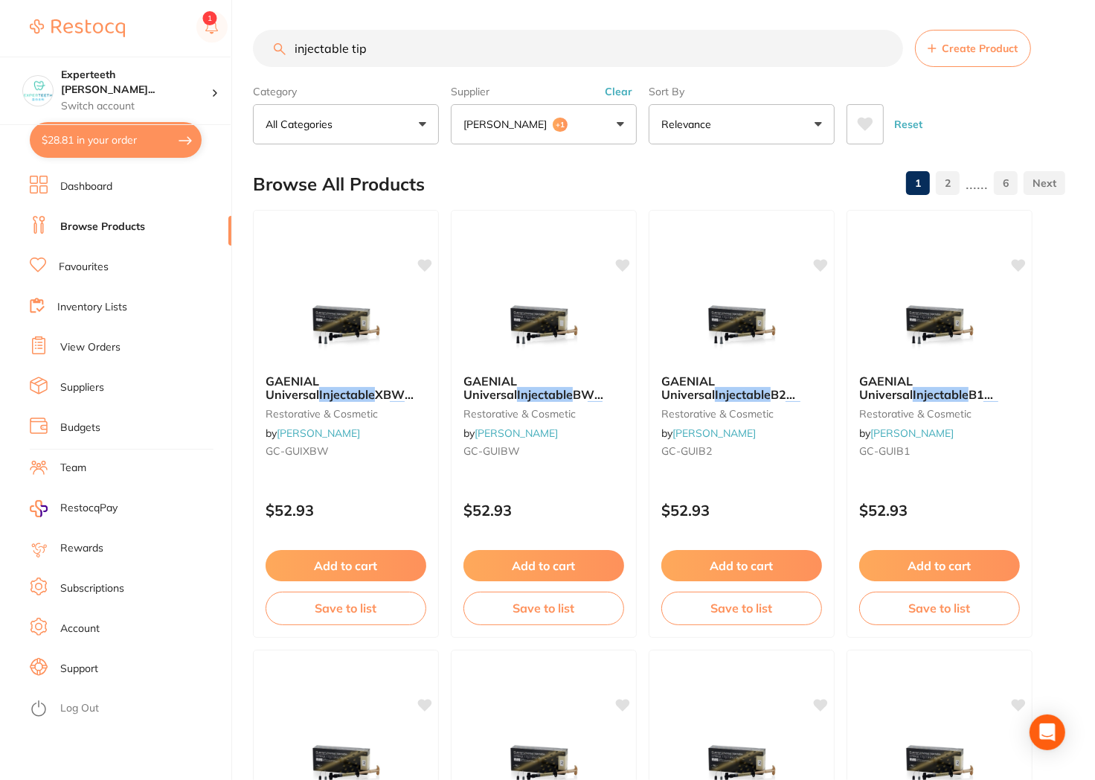
drag, startPoint x: 449, startPoint y: 50, endPoint x: -6, endPoint y: 50, distance: 454.5
click at [0, 50] on html "$28.81 Experteeth Eastwood Wes... Switch account Experteeth Eastwood West $28.8…" at bounding box center [547, 390] width 1095 height 780
type input "ㄷ"
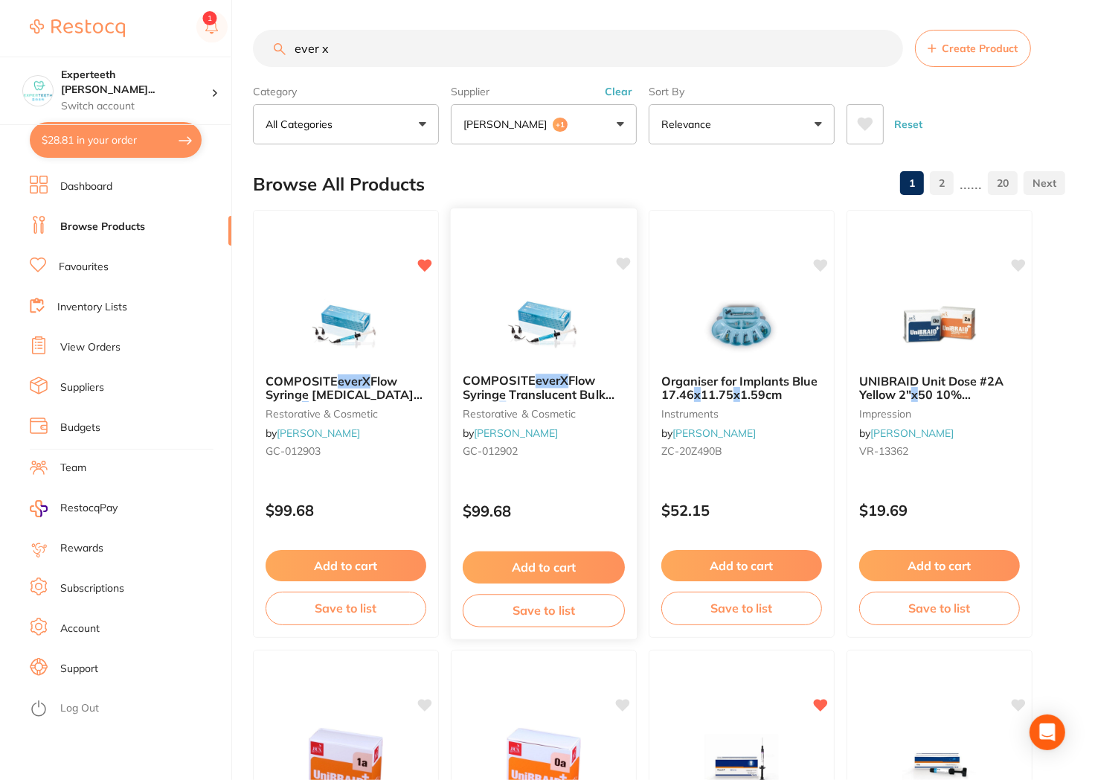
type input "ever x"
click at [536, 379] on em "everX" at bounding box center [552, 380] width 33 height 15
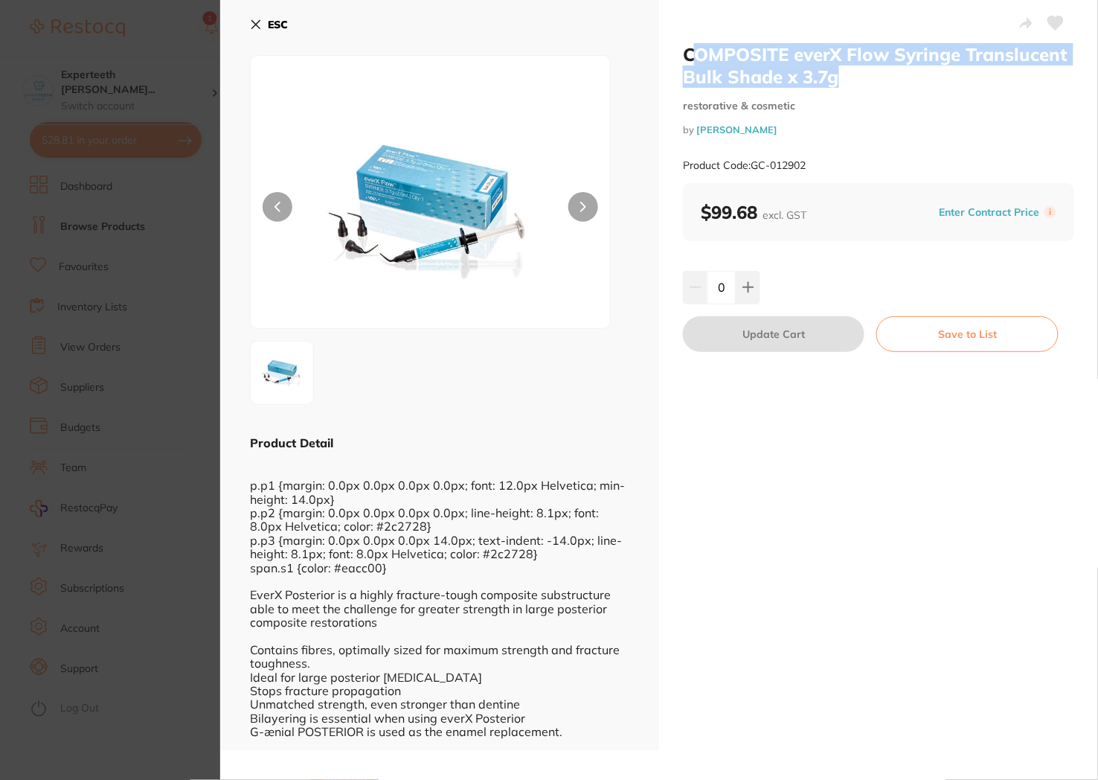
drag, startPoint x: 855, startPoint y: 83, endPoint x: 688, endPoint y: 54, distance: 170.0
click at [688, 54] on h2 "COMPOSITE everX Flow Syringe Translucent Bulk Shade x 3.7g" at bounding box center [878, 65] width 391 height 45
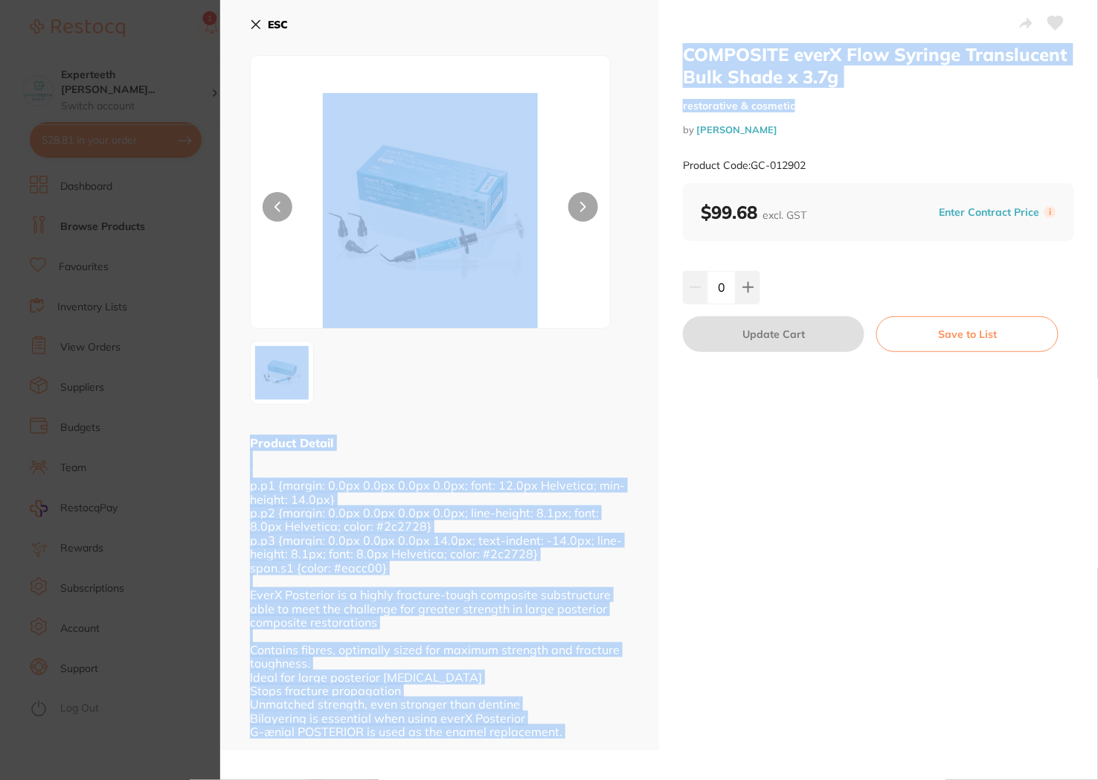
click at [889, 90] on div "COMPOSITE everX Flow Syringe Translucent Bulk Shade x 3.7g restorative & cosmet…" at bounding box center [878, 113] width 391 height 140
drag, startPoint x: 882, startPoint y: 92, endPoint x: 872, endPoint y: 90, distance: 10.7
click at [881, 92] on div "COMPOSITE everX Flow Syringe Translucent Bulk Shade x 3.7g restorative & cosmet…" at bounding box center [878, 113] width 391 height 140
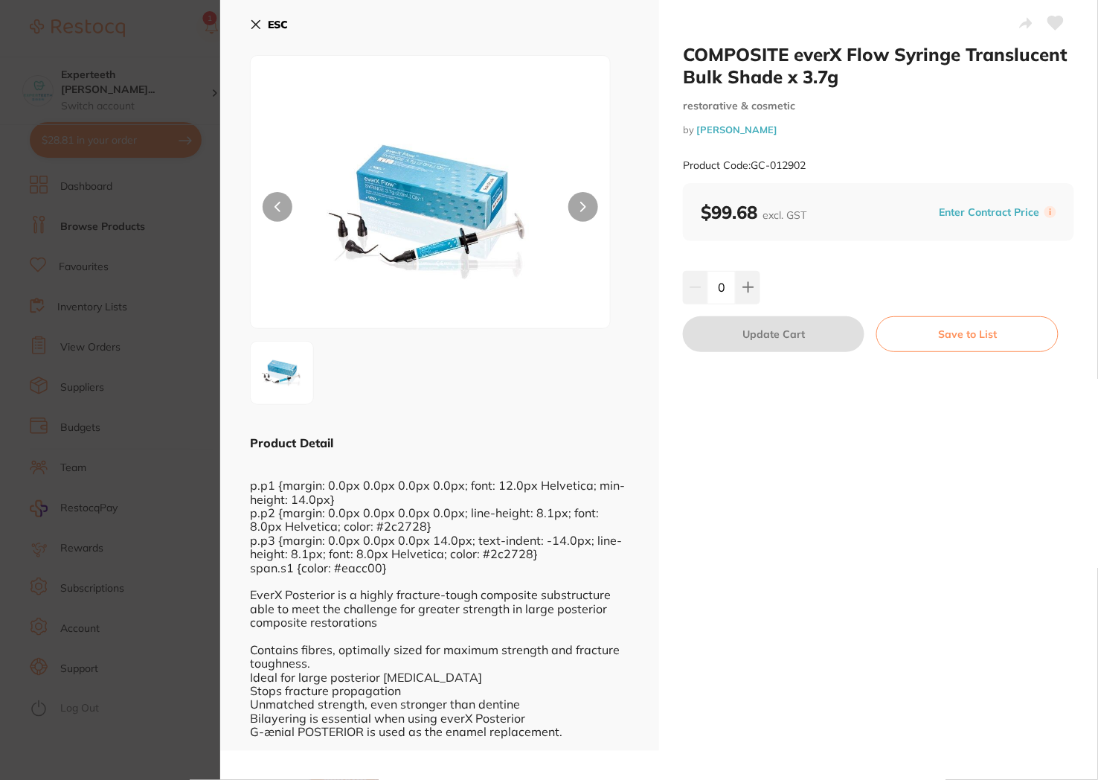
click at [184, 110] on section "COMPOSITE everX Flow Syringe Translucent Bulk Shade x 3.7g restorative & cosmet…" at bounding box center [549, 390] width 1098 height 780
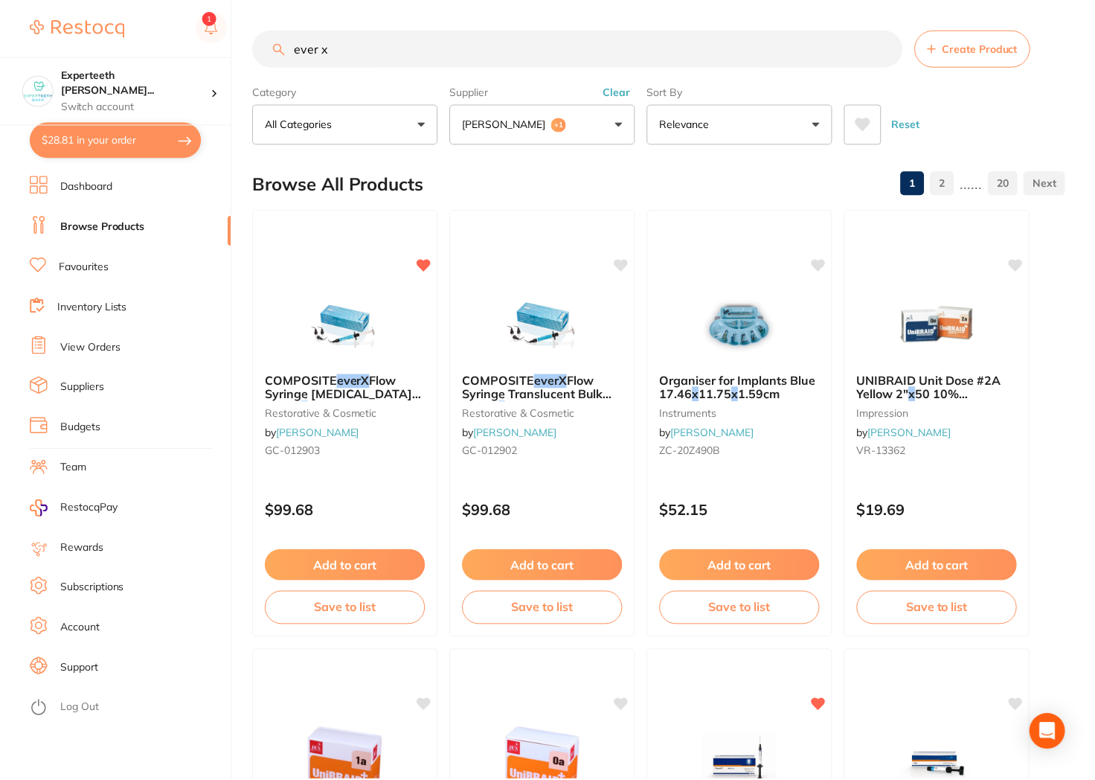
scroll to position [1, 0]
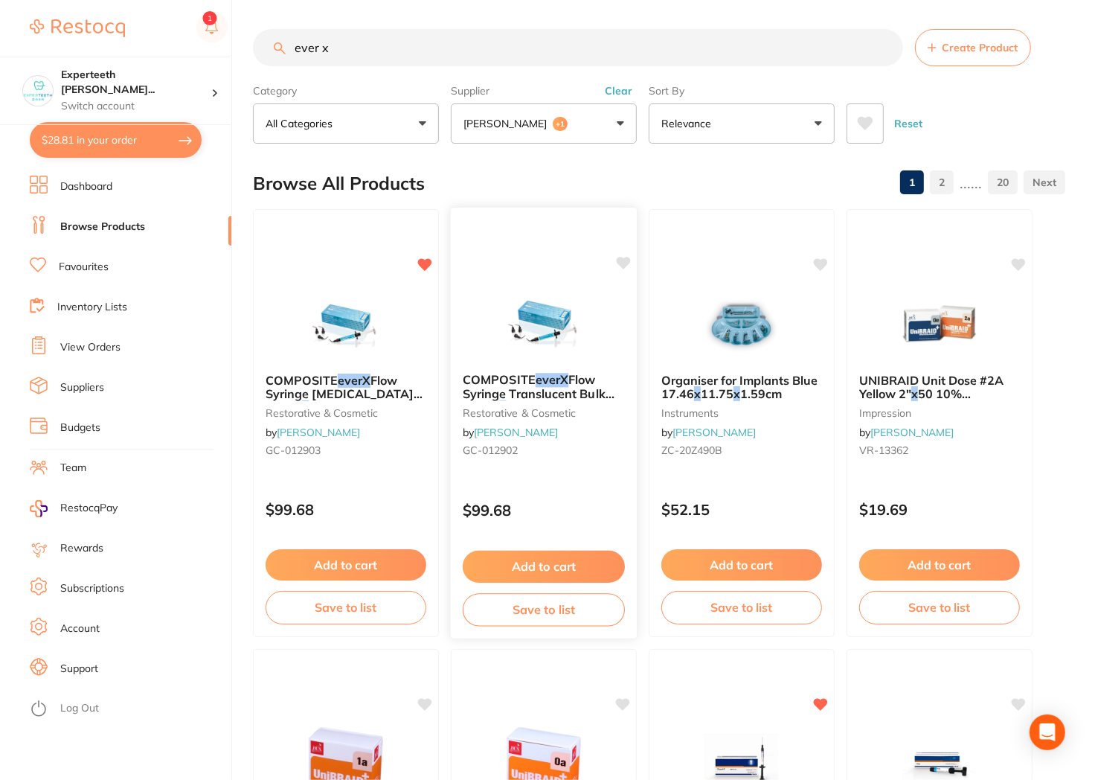
click at [532, 280] on div "COMPOSITE everX Flow Syringe Translucent Bulk Shade x 3.7g restorative & cosmet…" at bounding box center [544, 423] width 188 height 432
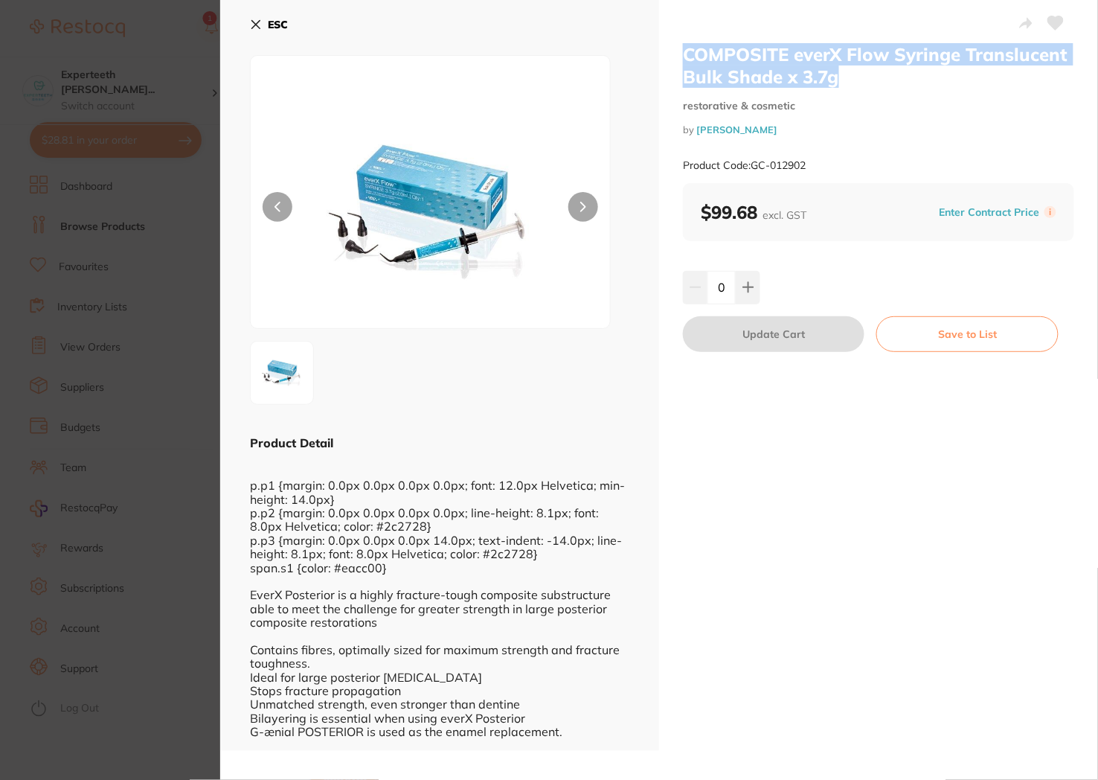
drag, startPoint x: 846, startPoint y: 83, endPoint x: 675, endPoint y: 49, distance: 175.2
click at [675, 49] on div "COMPOSITE everX Flow Syringe Translucent Bulk Shade x 3.7g restorative & cosmet…" at bounding box center [878, 375] width 439 height 751
copy h2 "COMPOSITE everX Flow Syringe Translucent Bulk Shade x 3.7g"
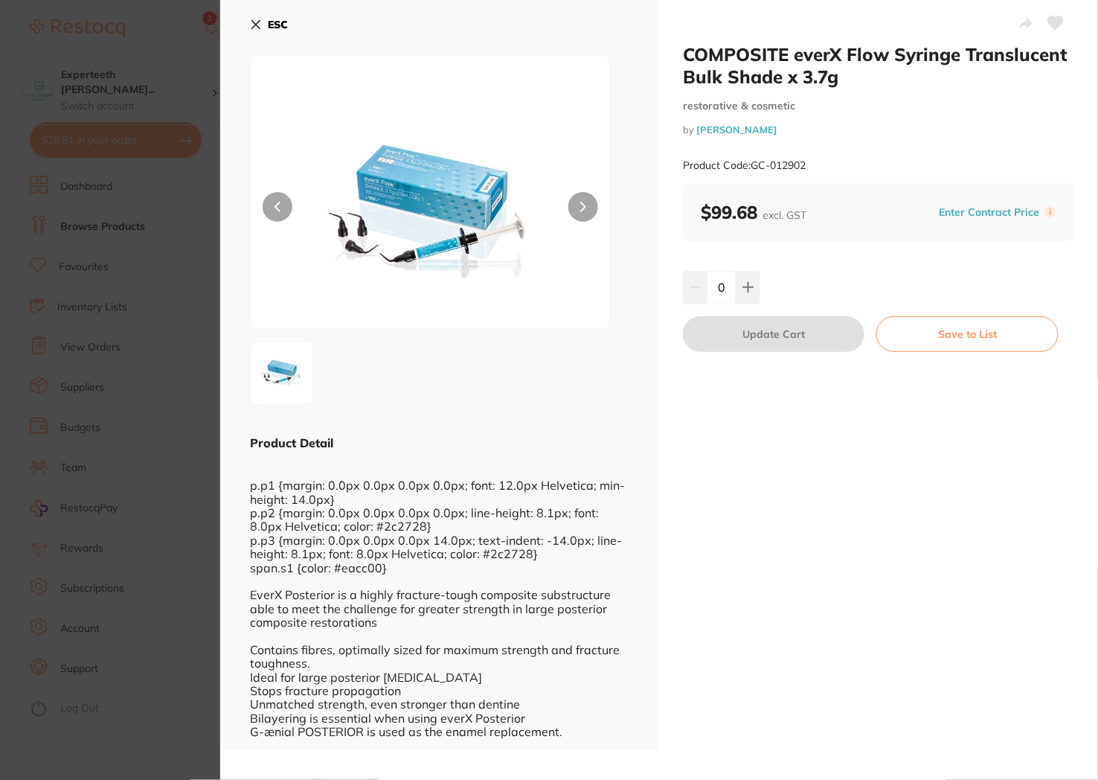
click at [806, 162] on small "Product Code: GC-012902" at bounding box center [744, 165] width 123 height 13
drag, startPoint x: 812, startPoint y: 165, endPoint x: 754, endPoint y: 168, distance: 58.8
click at [754, 168] on div "Product Code: GC-012902" at bounding box center [878, 165] width 391 height 36
copy small "GC-012902"
